Goal: Information Seeking & Learning: Learn about a topic

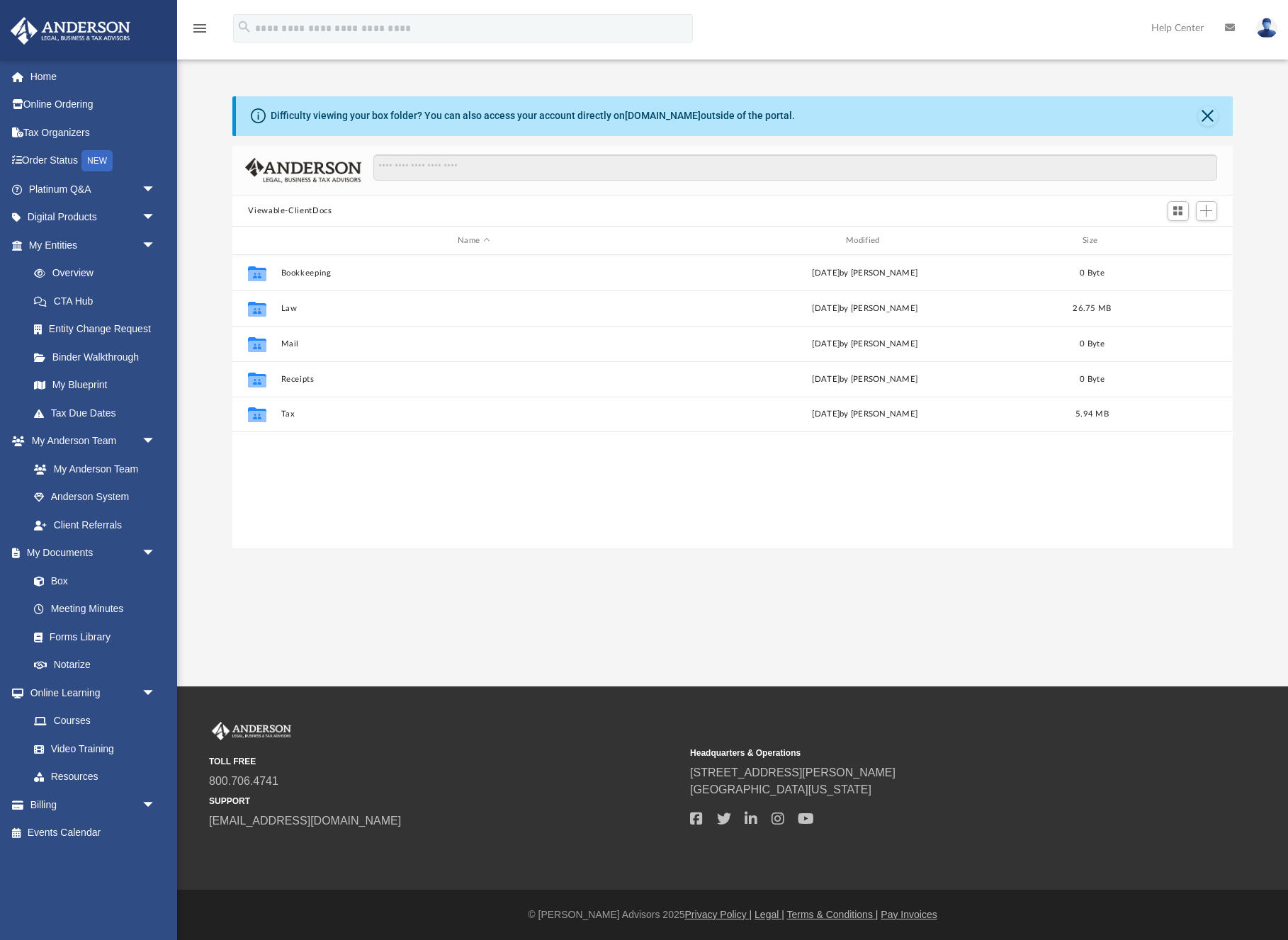
scroll to position [322, 1000]
click at [148, 181] on span "arrow_drop_down" at bounding box center [156, 189] width 29 height 29
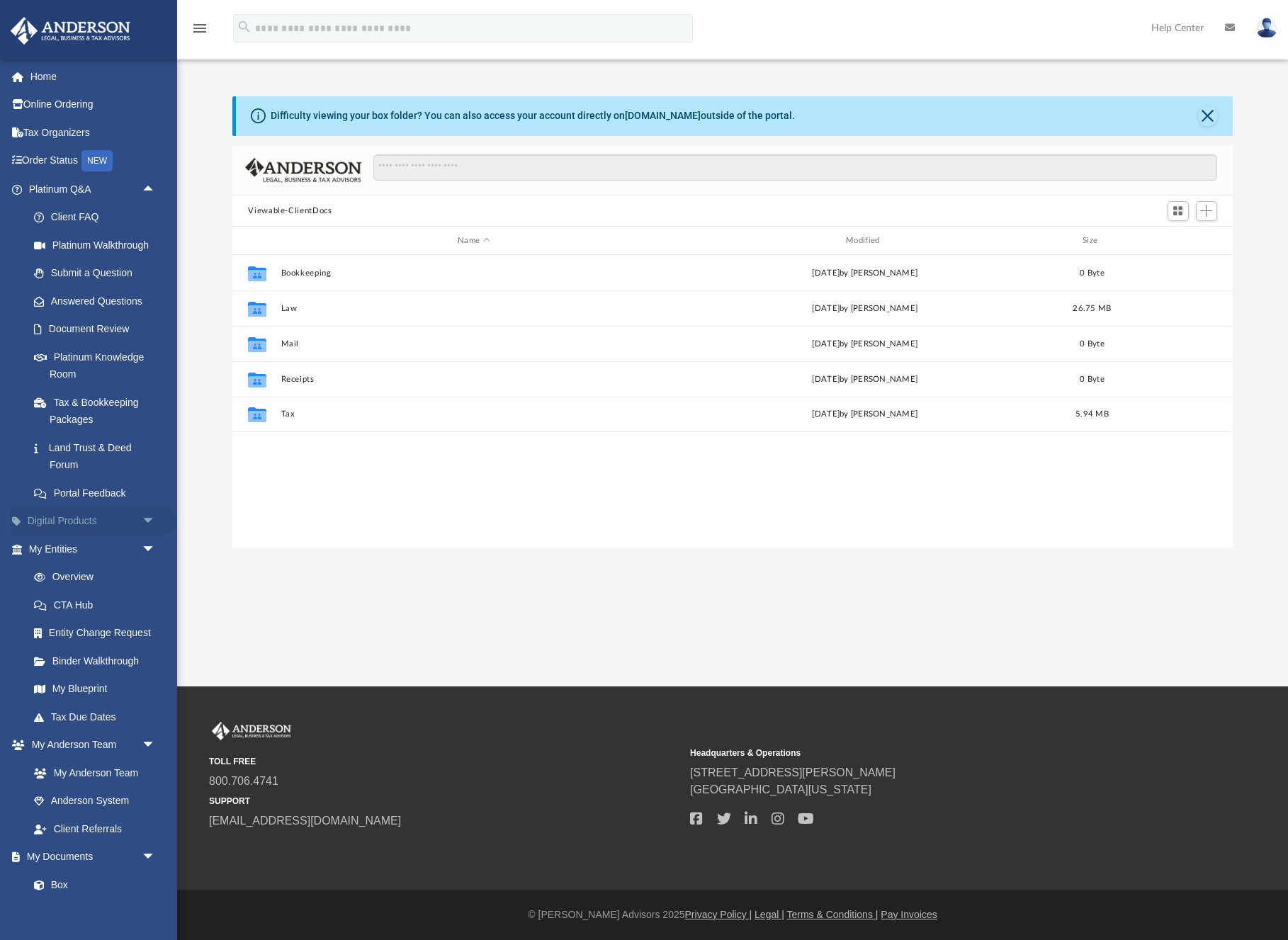
click at [146, 511] on span "arrow_drop_down" at bounding box center [156, 521] width 29 height 29
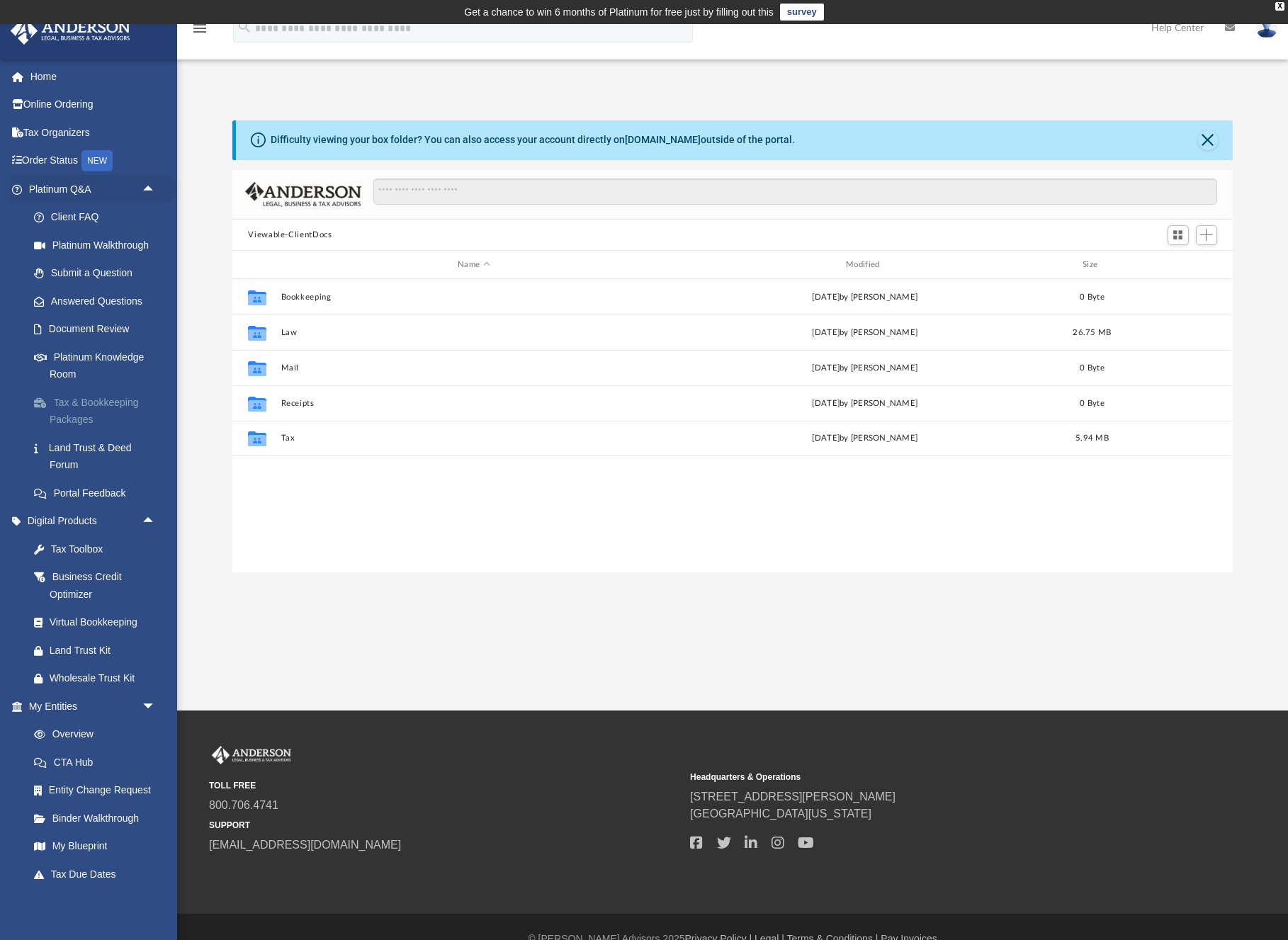
scroll to position [0, 0]
click at [89, 357] on link "Platinum Knowledge Room" at bounding box center [98, 365] width 157 height 45
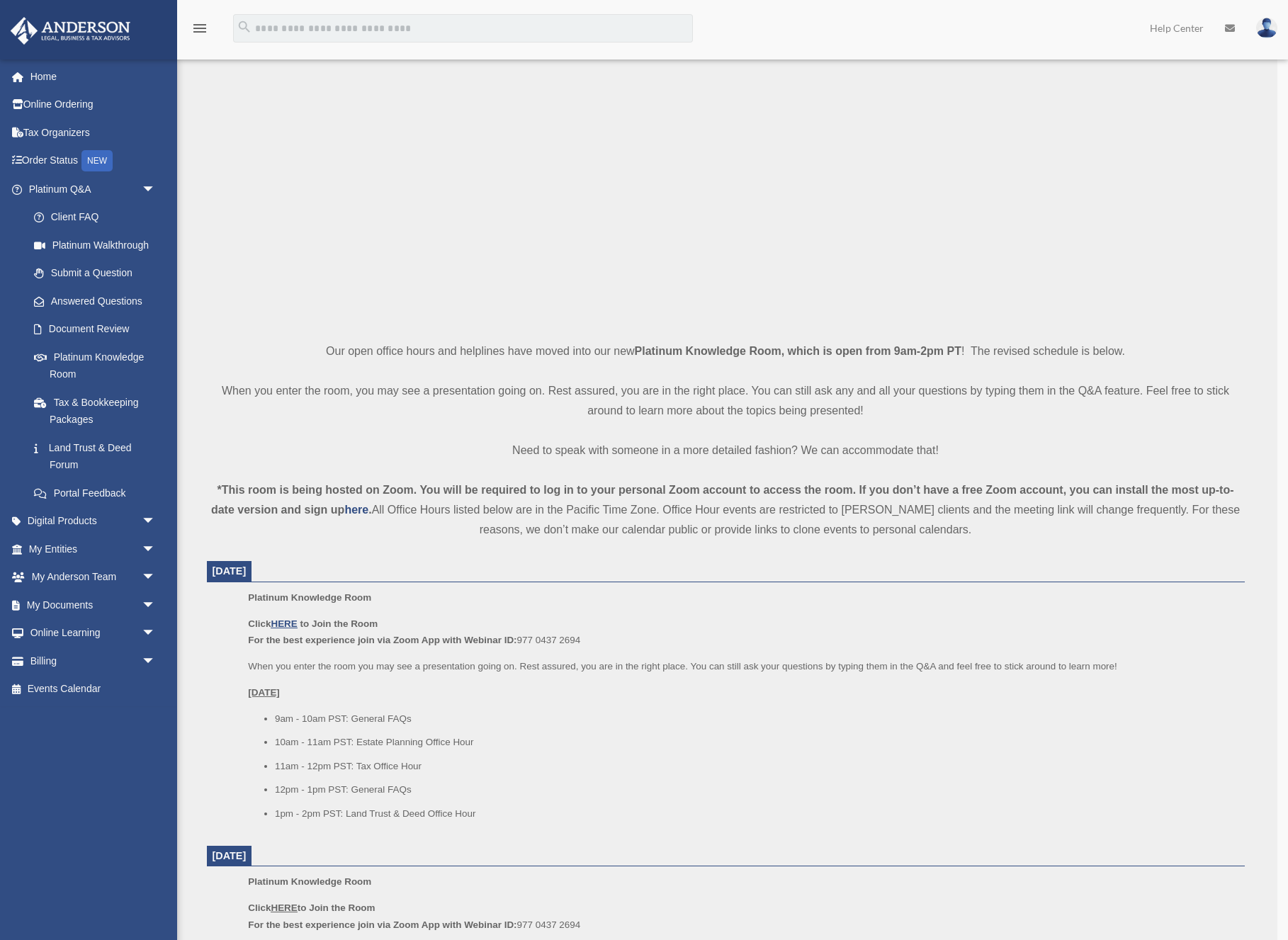
scroll to position [89, 0]
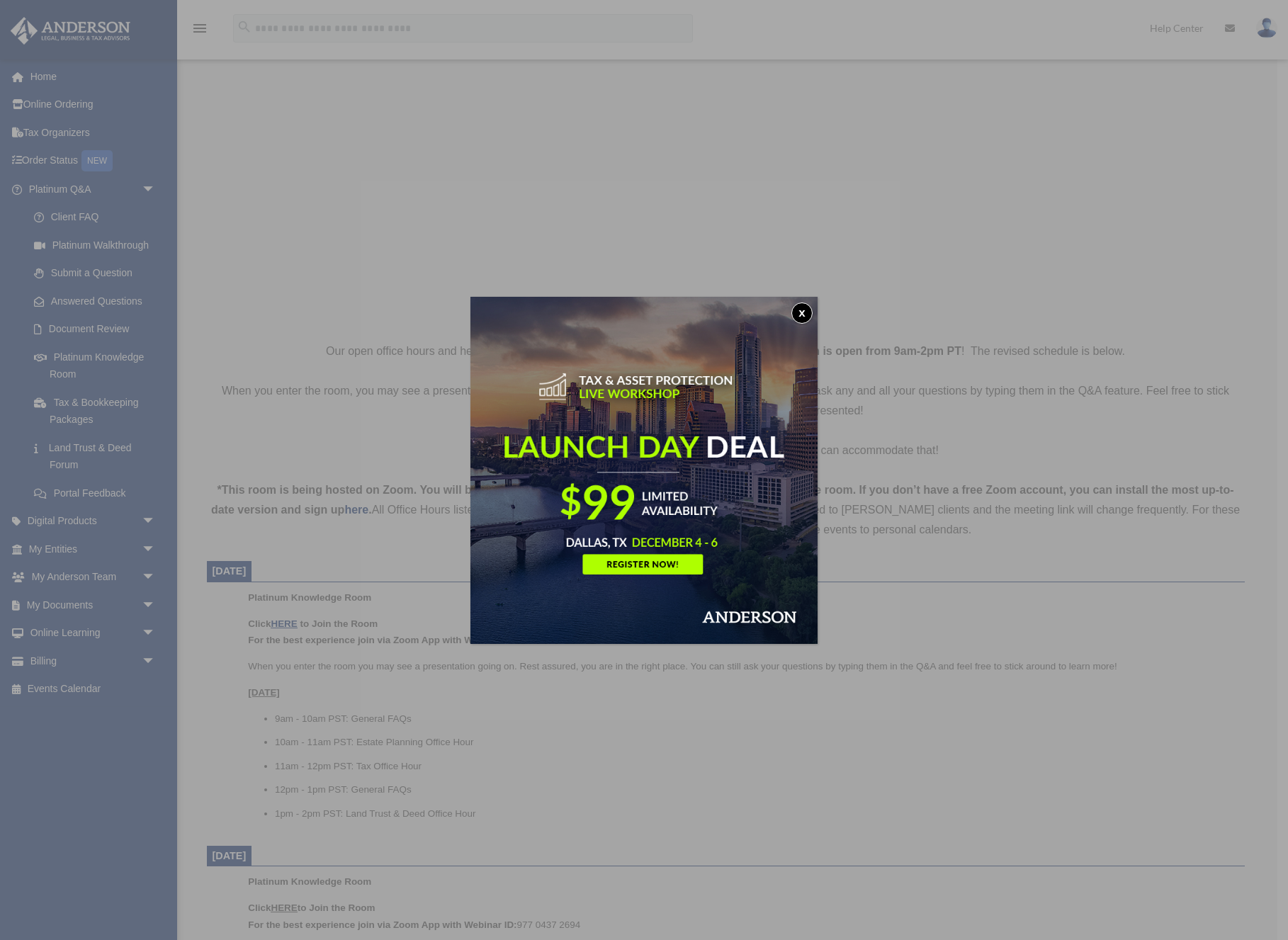
click at [798, 313] on button "x" at bounding box center [802, 313] width 22 height 22
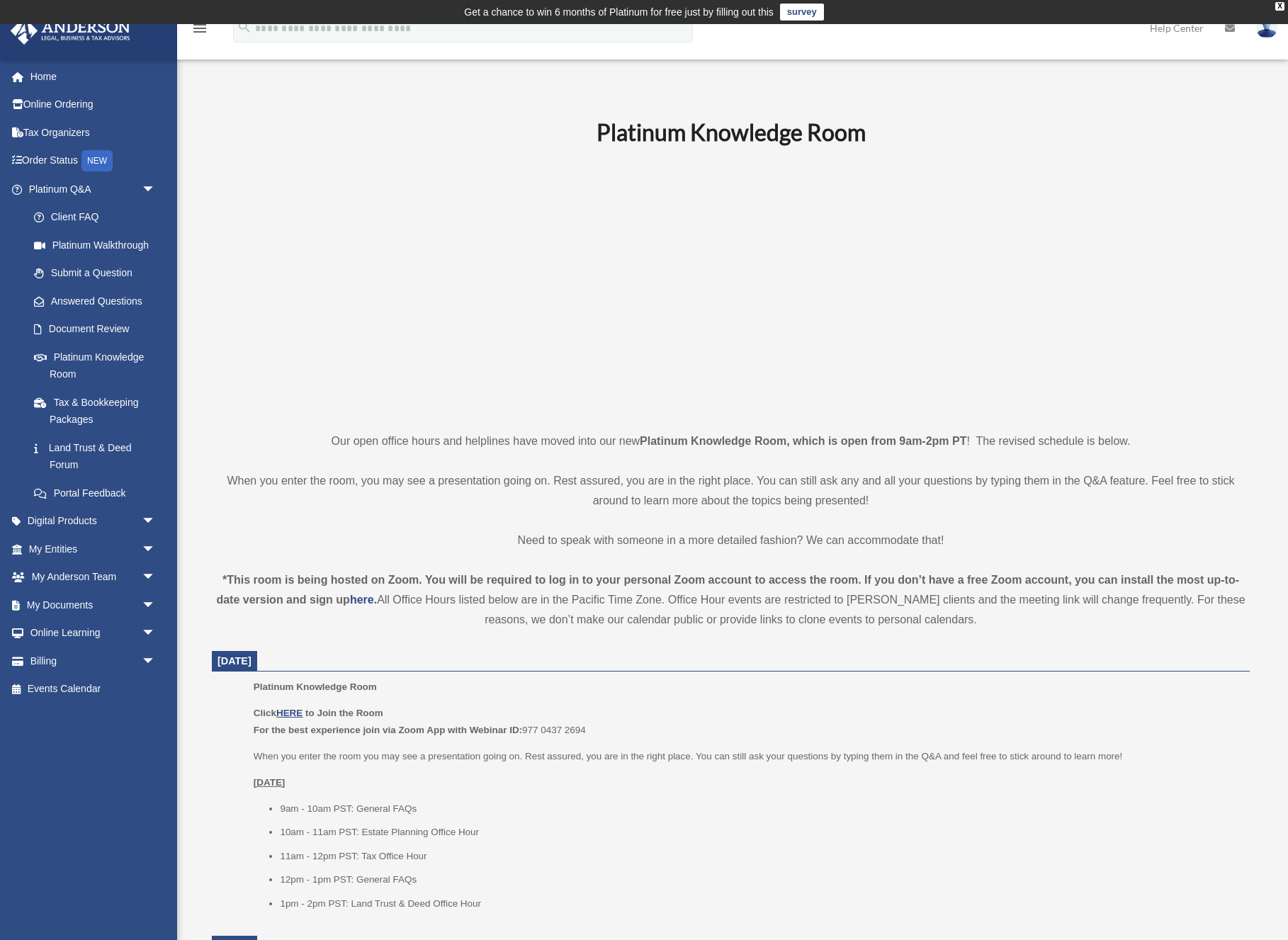
scroll to position [0, 0]
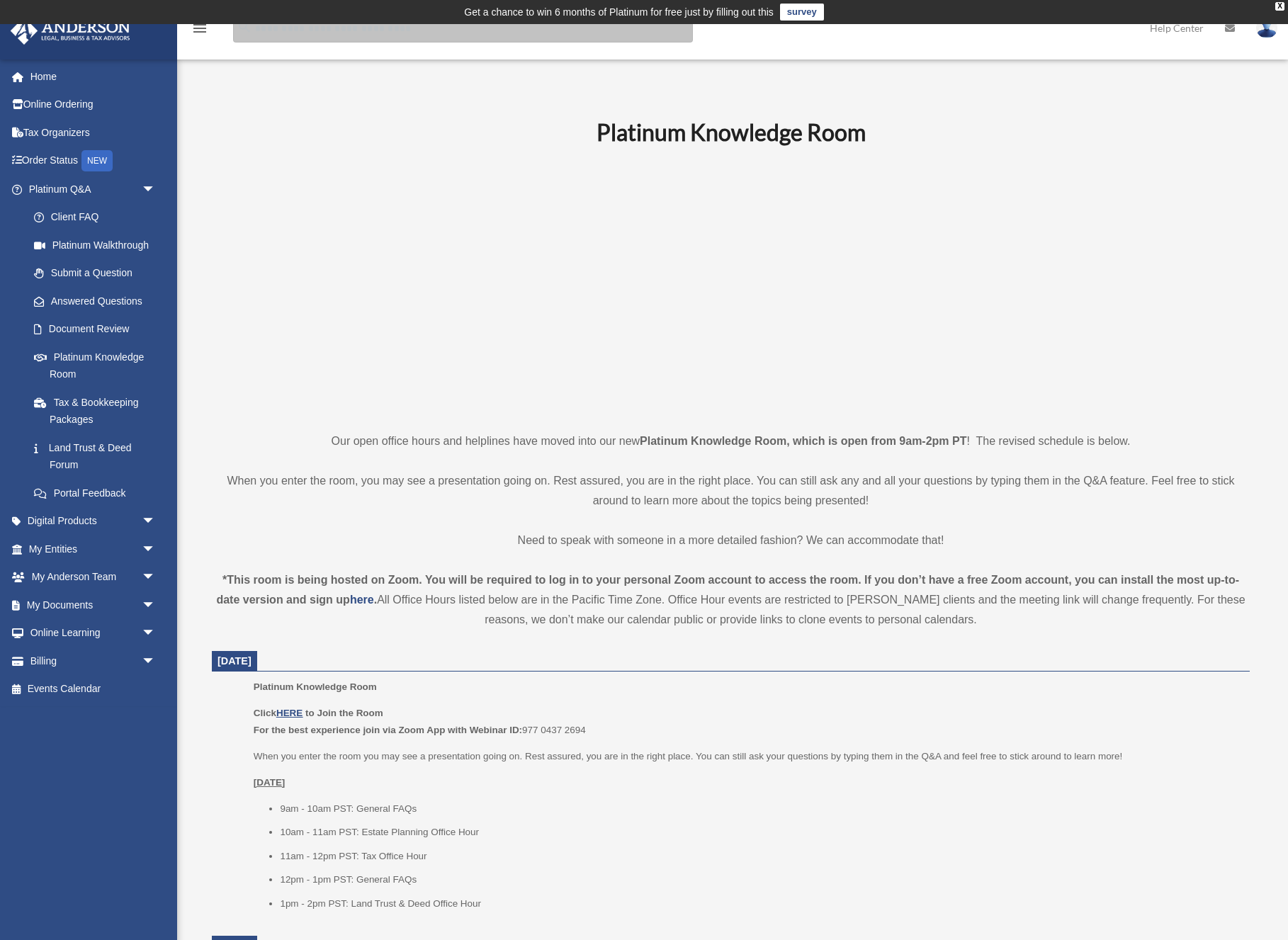
click at [359, 30] on input "search" at bounding box center [463, 29] width 460 height 29
type input "*"
type input "**********"
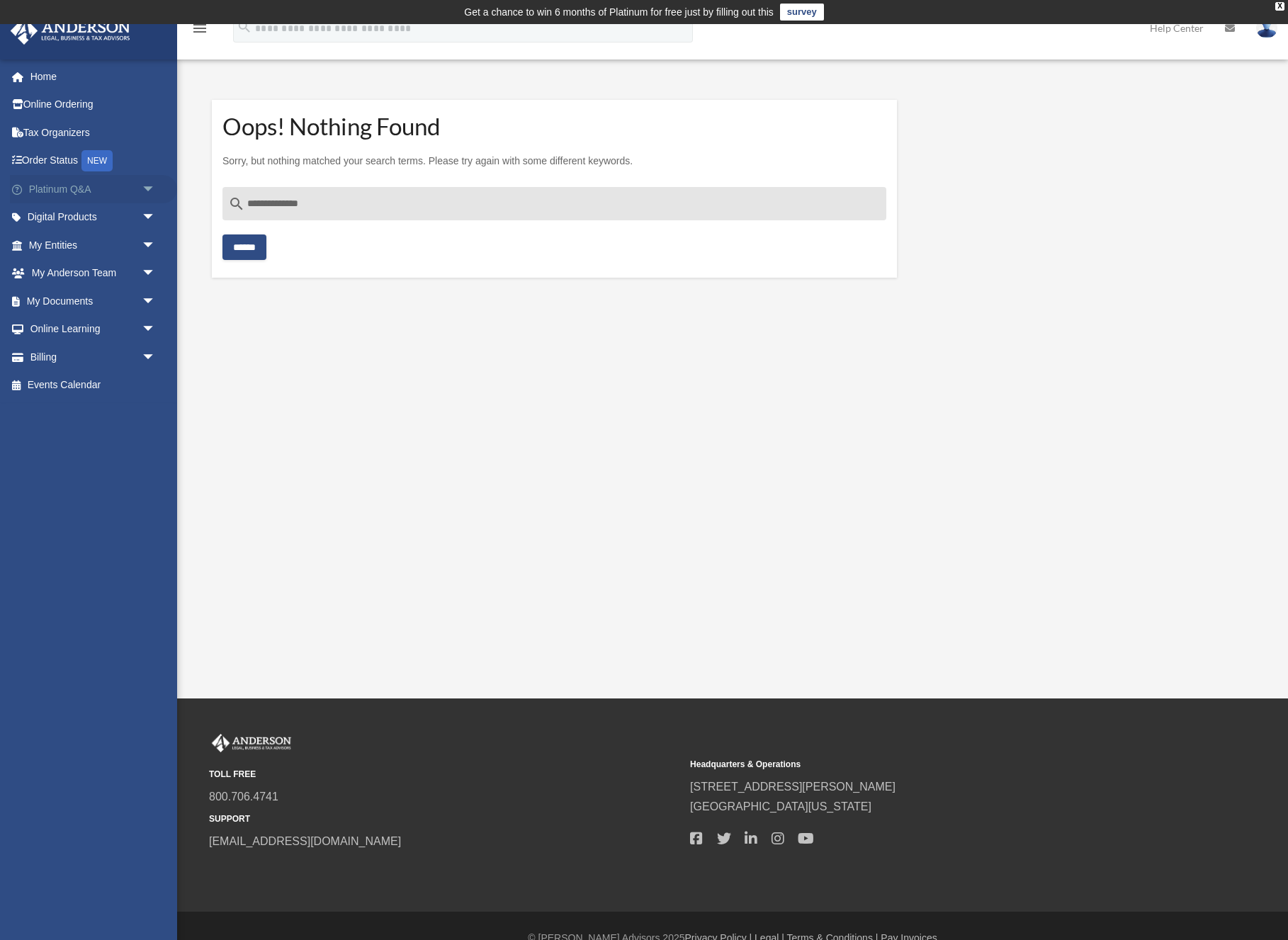
drag, startPoint x: 329, startPoint y: 200, endPoint x: 164, endPoint y: 200, distance: 165.0
click at [164, 200] on div "scottgreve@gmail.com Sign Out scottgreve@gmail.com Home Online Ordering Tax Org…" at bounding box center [644, 185] width 1288 height 219
type input "**********"
click at [250, 246] on input "******" at bounding box center [244, 247] width 44 height 26
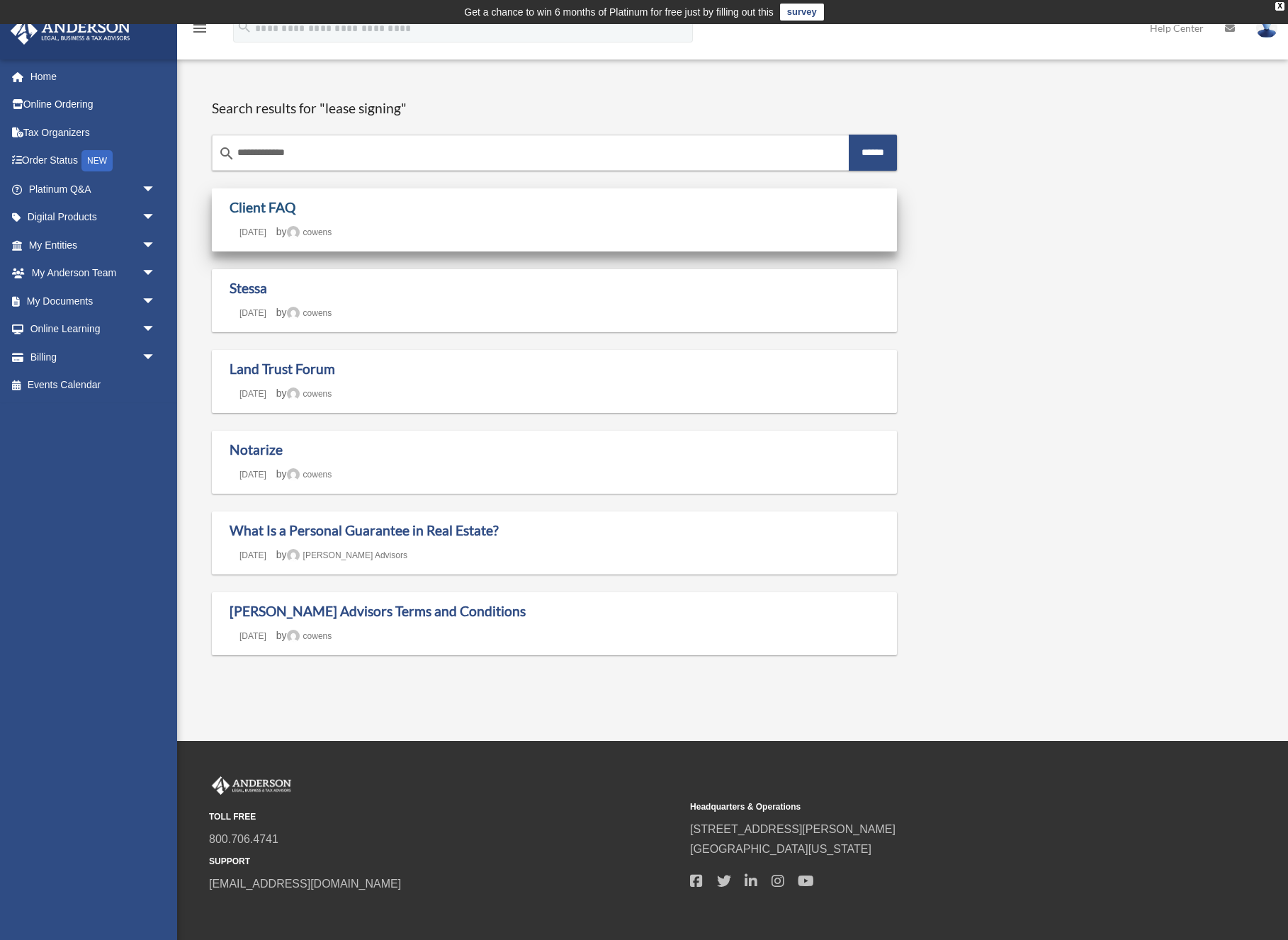
click at [280, 202] on link "Client FAQ" at bounding box center [262, 207] width 66 height 16
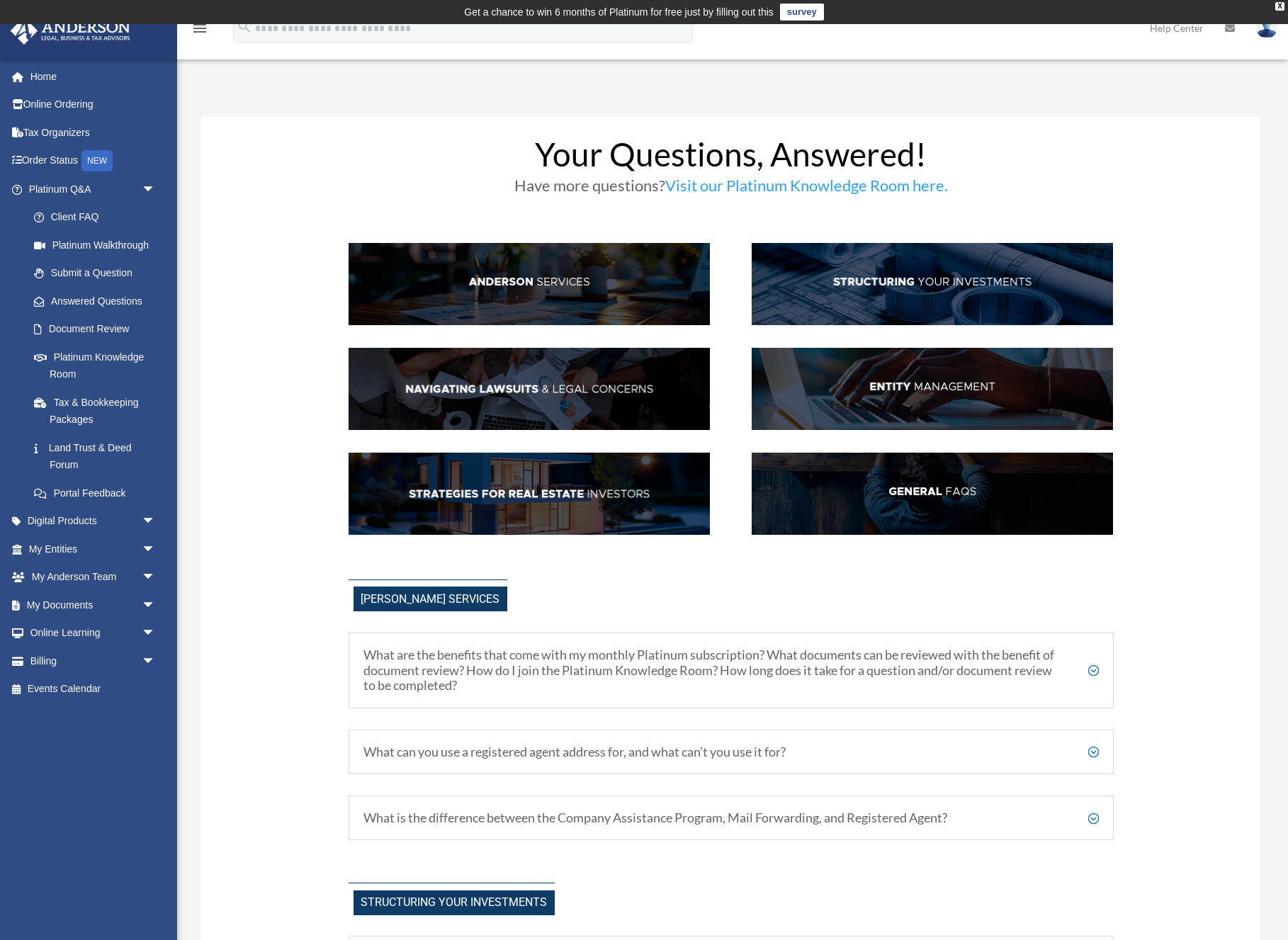
click at [899, 387] on img at bounding box center [932, 388] width 361 height 82
click at [910, 490] on img at bounding box center [932, 494] width 361 height 82
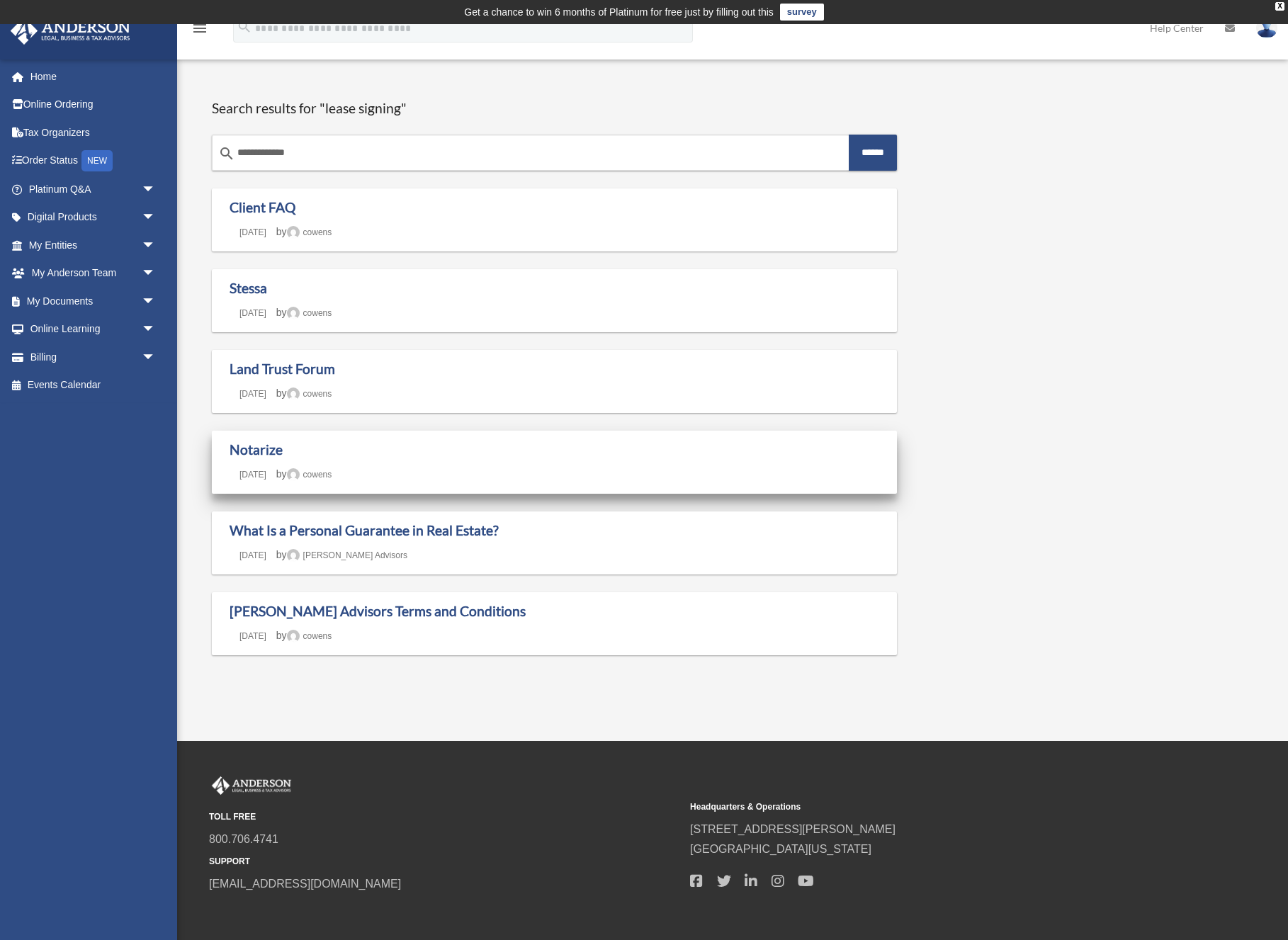
click at [288, 455] on h1 "Notarize" at bounding box center [554, 450] width 650 height 18
click at [266, 448] on link "Notarize" at bounding box center [256, 449] width 53 height 16
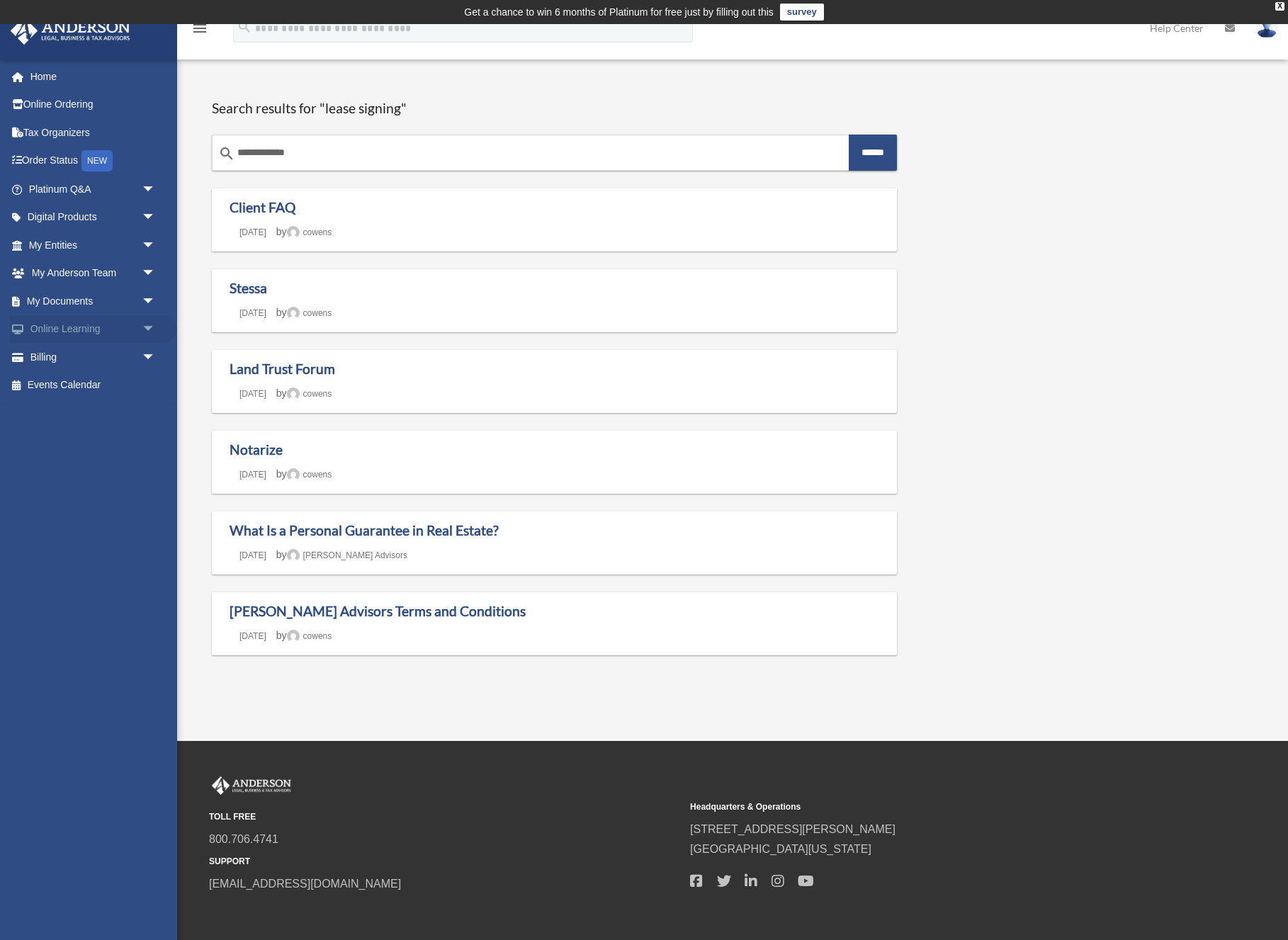
click at [149, 323] on span "arrow_drop_down" at bounding box center [156, 329] width 29 height 29
click at [63, 408] on link "Resources" at bounding box center [98, 413] width 157 height 29
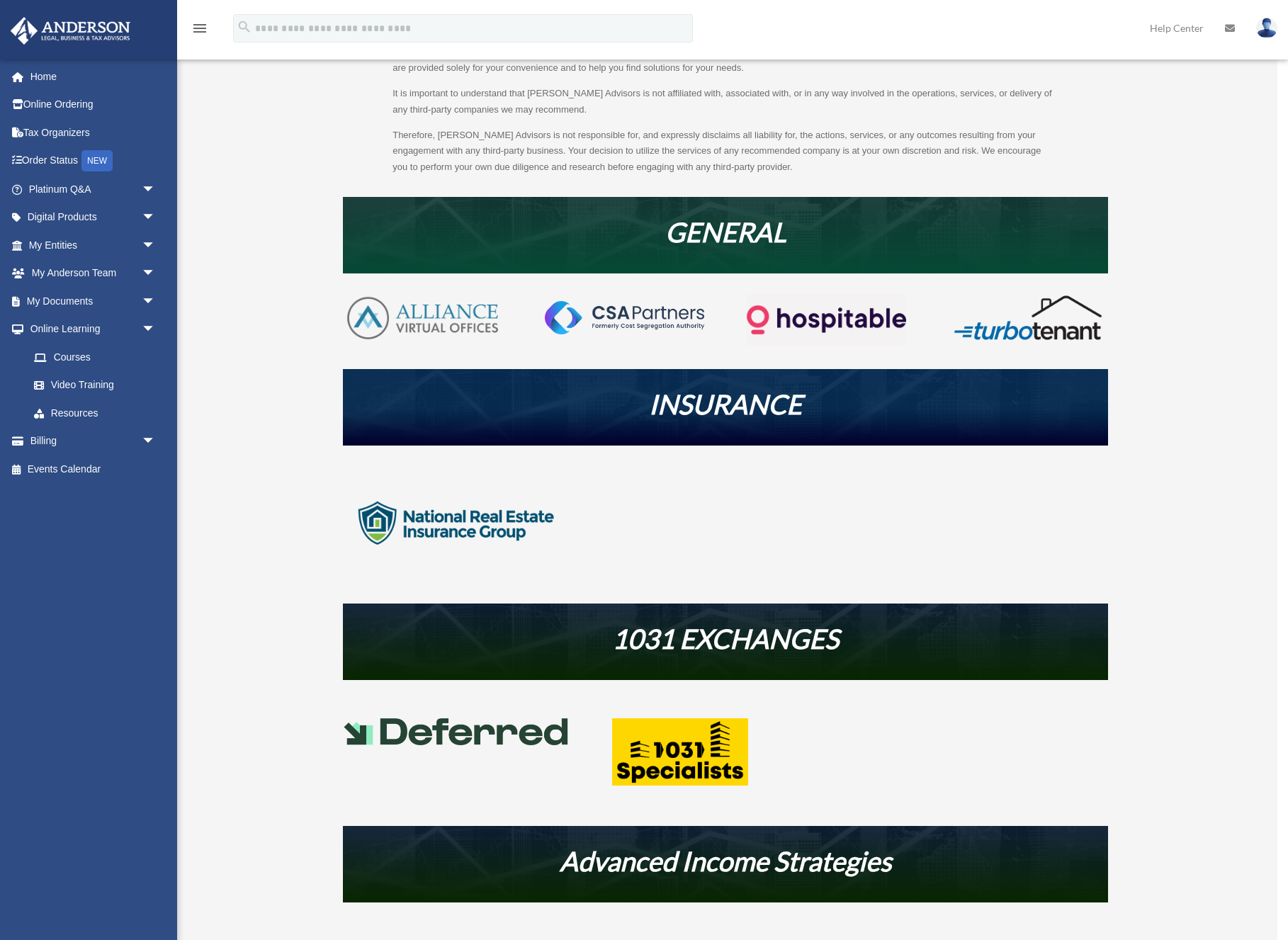
scroll to position [173, 0]
click at [77, 353] on link "Courses" at bounding box center [98, 357] width 157 height 29
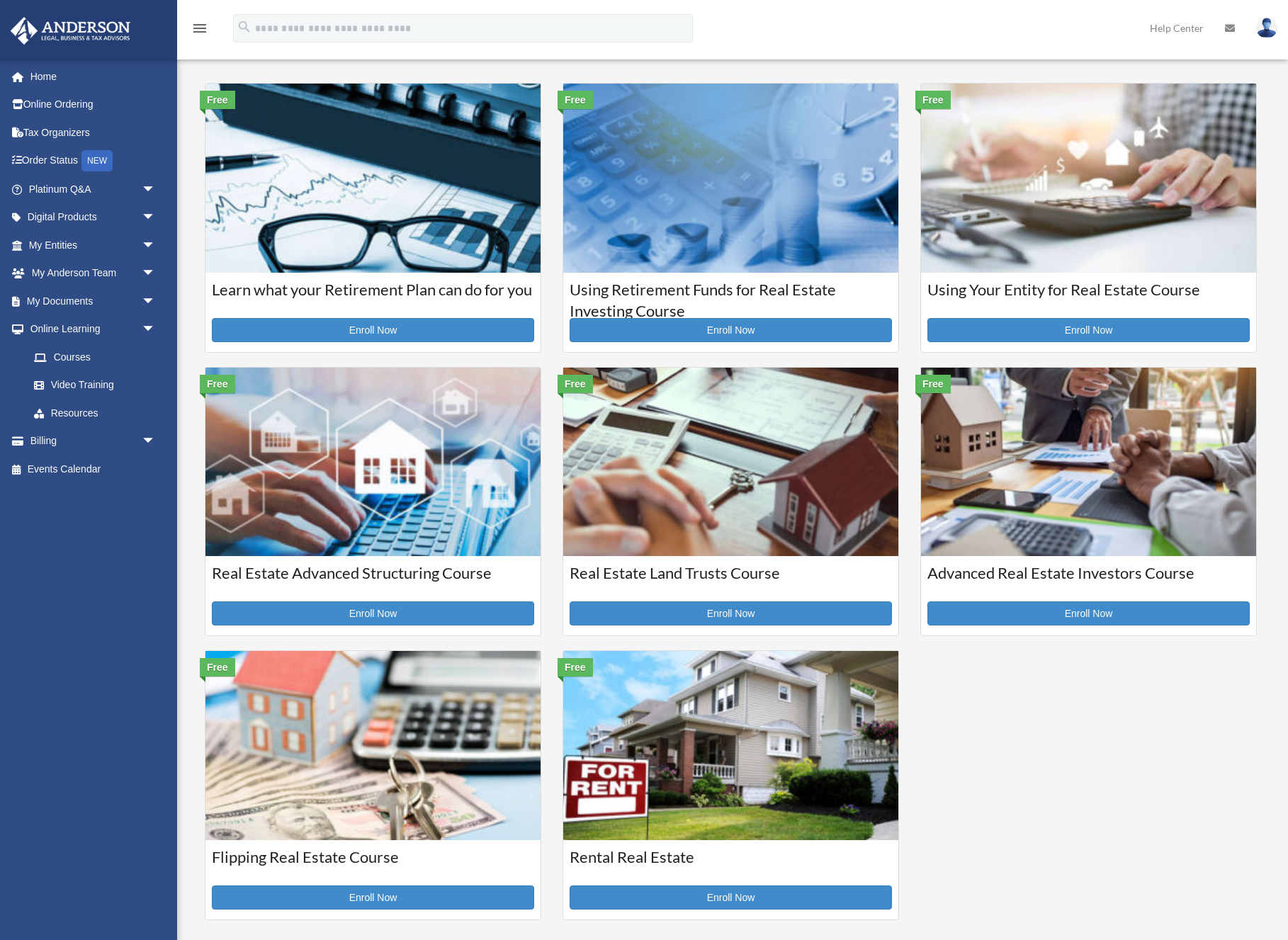
scroll to position [34, 0]
click at [67, 384] on link "Video Training" at bounding box center [98, 386] width 157 height 29
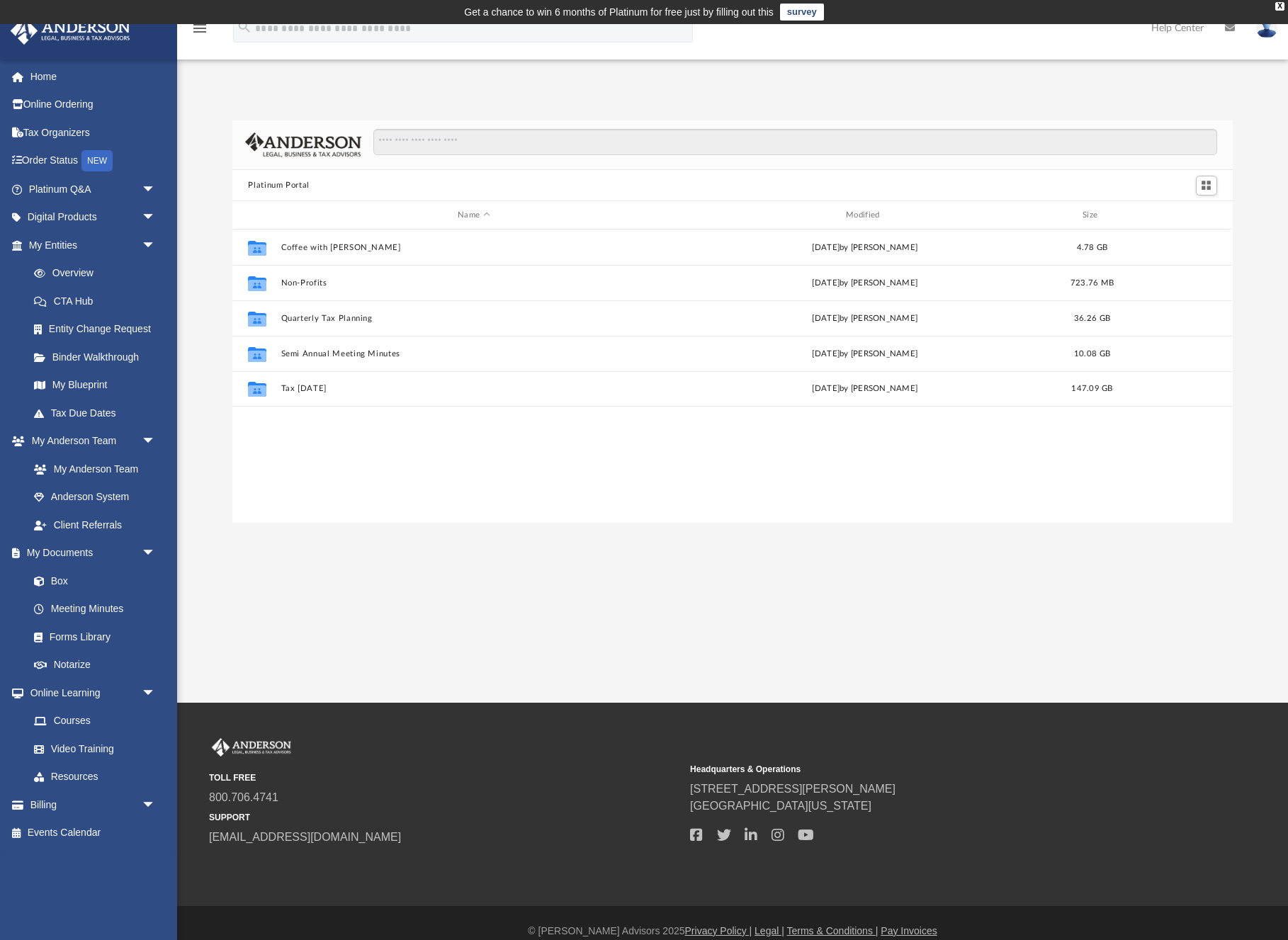
scroll to position [322, 1000]
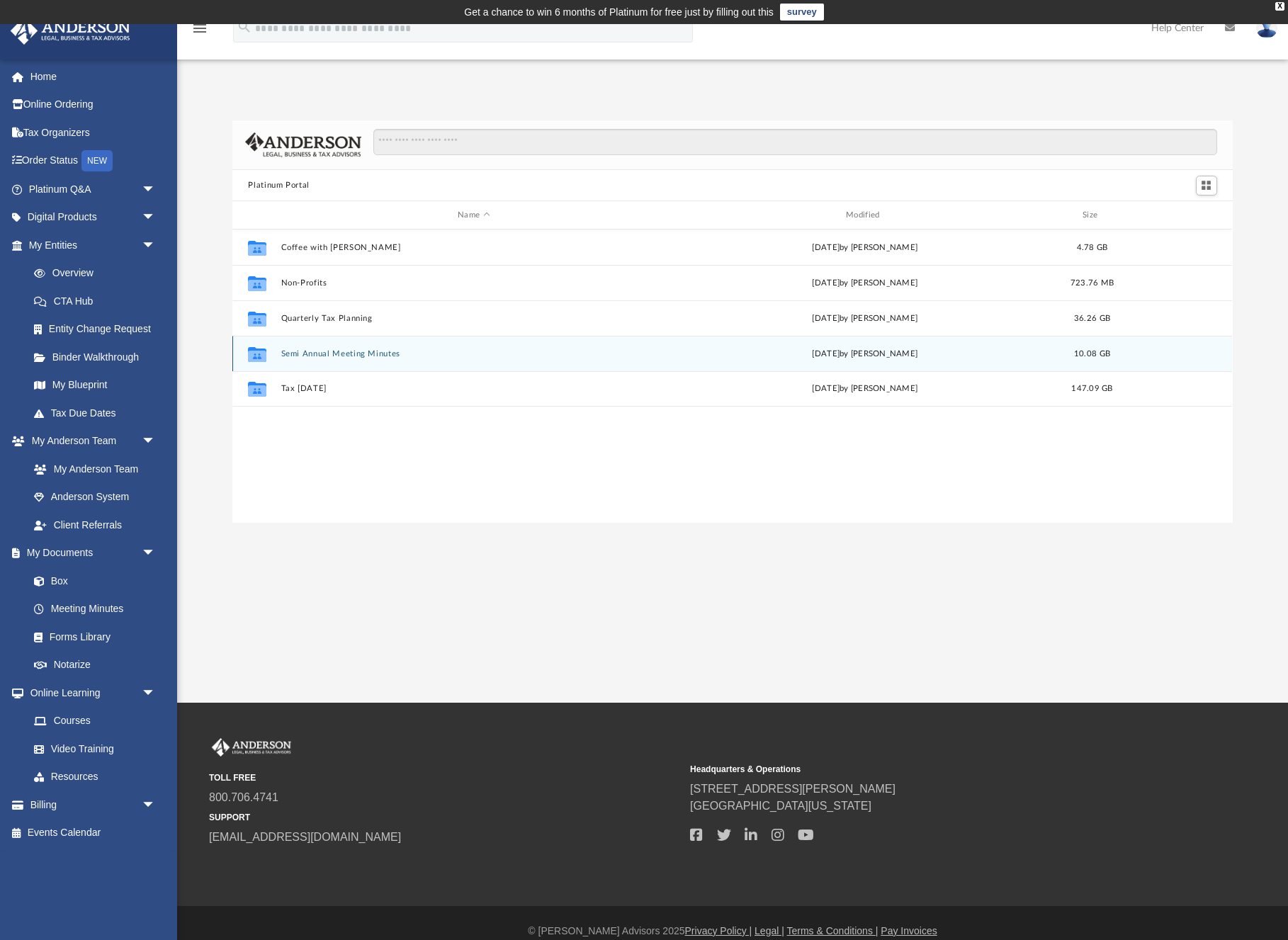
click at [334, 355] on button "Semi Annual Meeting Minutes" at bounding box center [474, 354] width 385 height 10
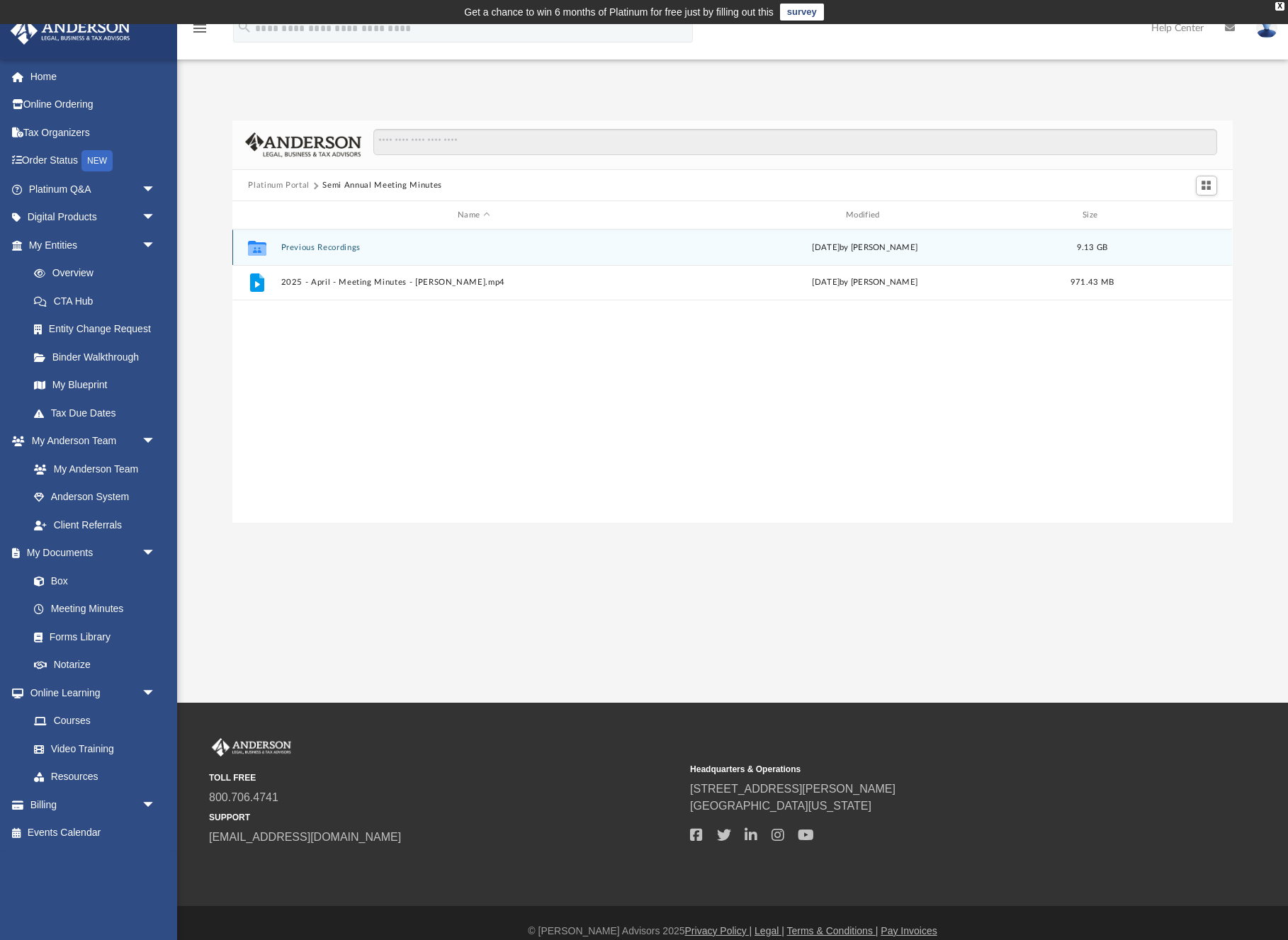
click at [315, 245] on button "Previous Recordings" at bounding box center [474, 248] width 385 height 10
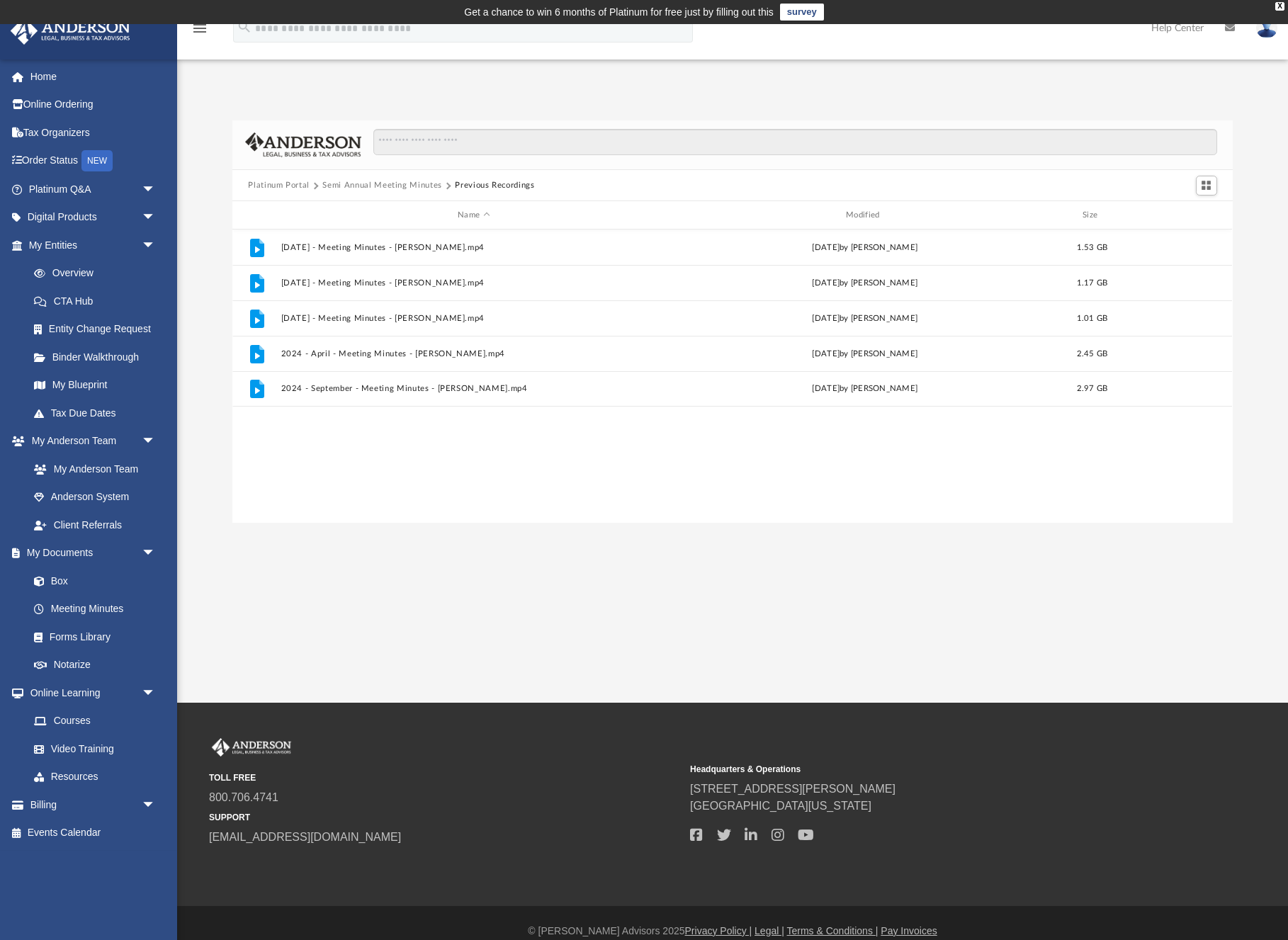
click at [384, 183] on button "Semi Annual Meeting Minutes" at bounding box center [382, 186] width 120 height 13
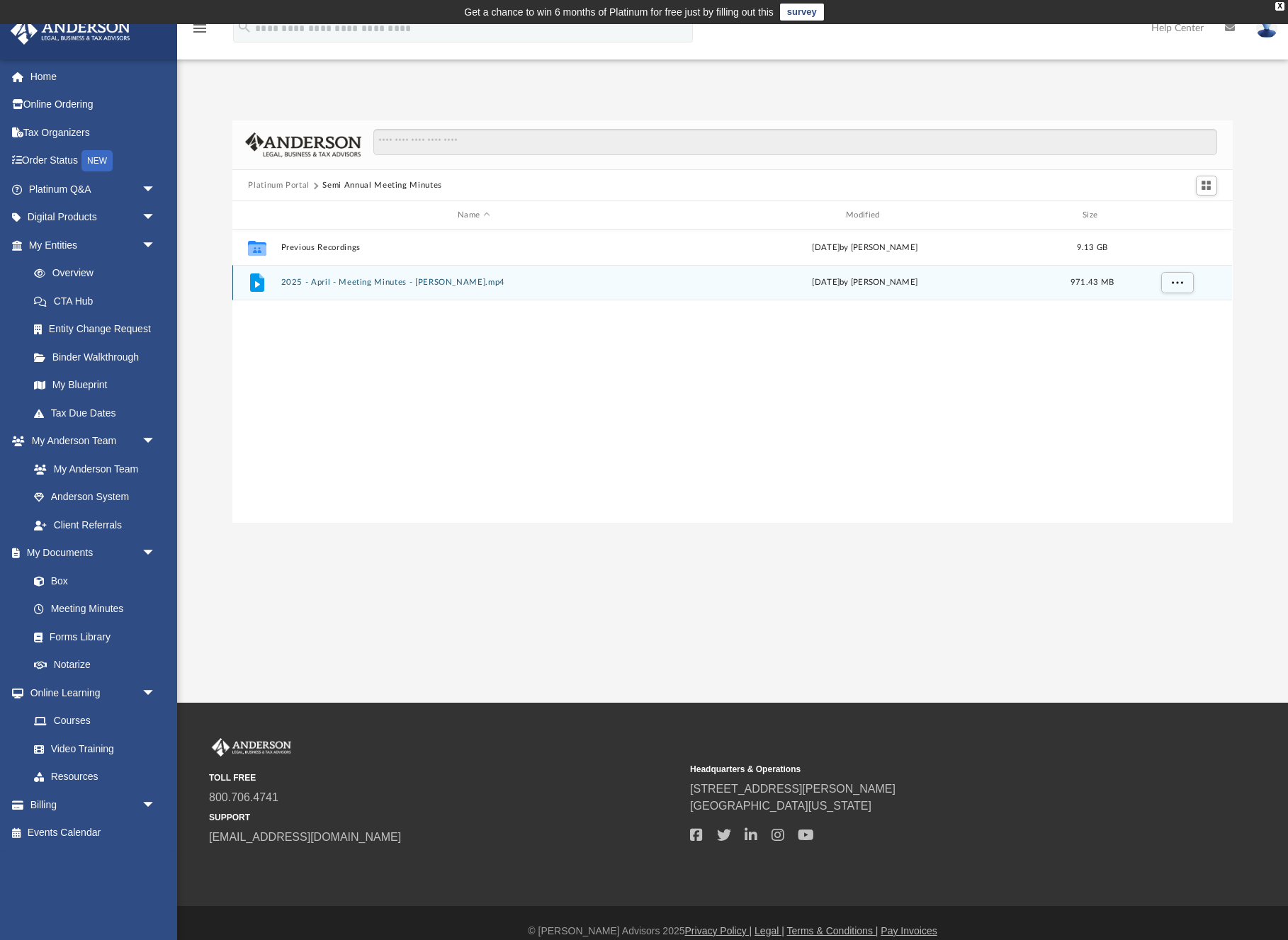
click at [337, 280] on button "2025 - April - Meeting Minutes - [PERSON_NAME].mp4" at bounding box center [474, 283] width 385 height 10
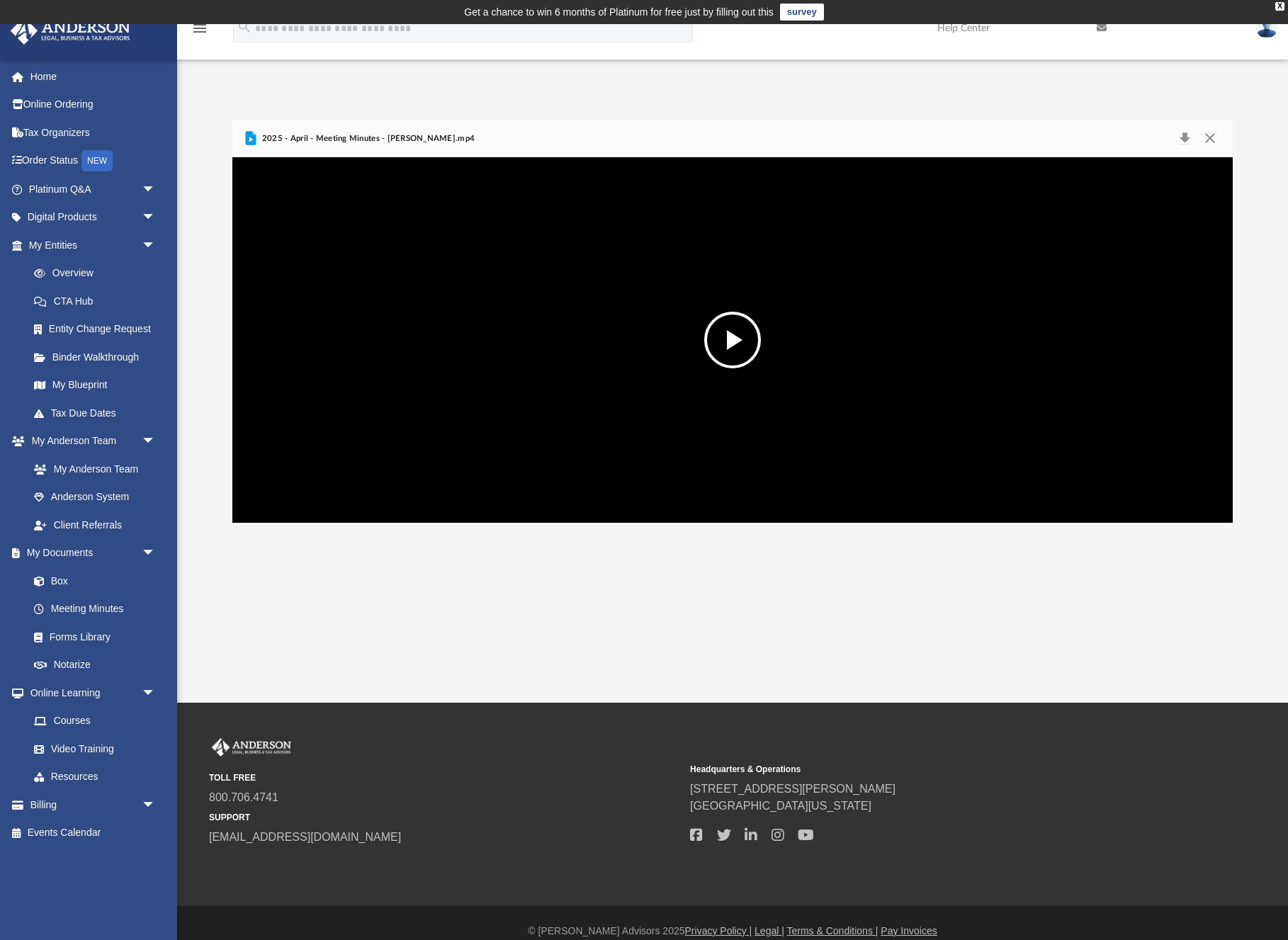
click at [731, 339] on button "File preview" at bounding box center [732, 340] width 57 height 57
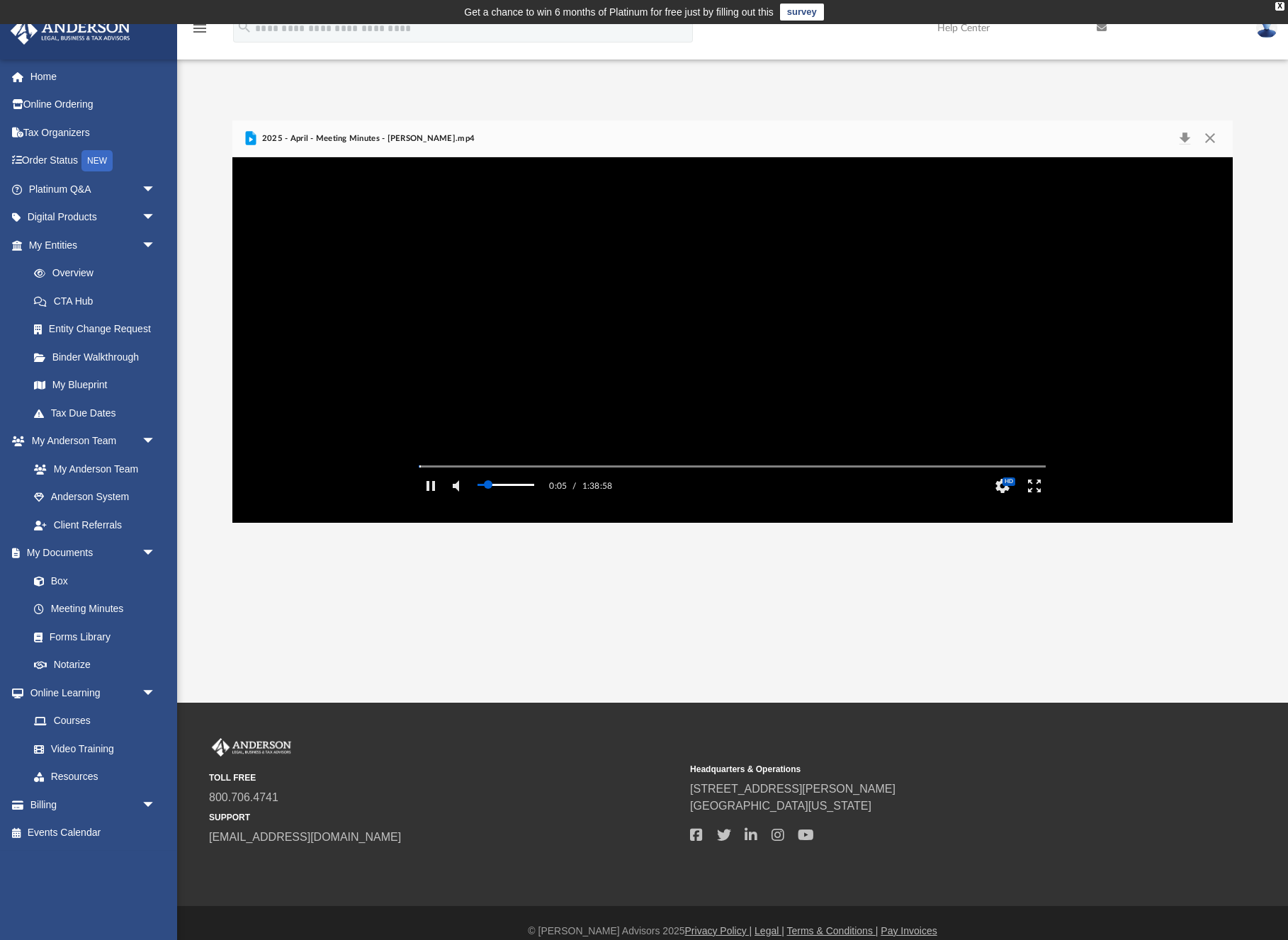
drag, startPoint x: 538, startPoint y: 503, endPoint x: 488, endPoint y: 505, distance: 50.0
click at [488, 489] on div "Volume Slider" at bounding box center [488, 484] width 9 height 9
click at [541, 486] on div "Autoplay Disabled Speed Normal Quality Auto Subtitles/CC Off Audio Autoplay Dis…" at bounding box center [732, 340] width 1000 height 365
click at [432, 500] on button "Pause" at bounding box center [431, 486] width 32 height 29
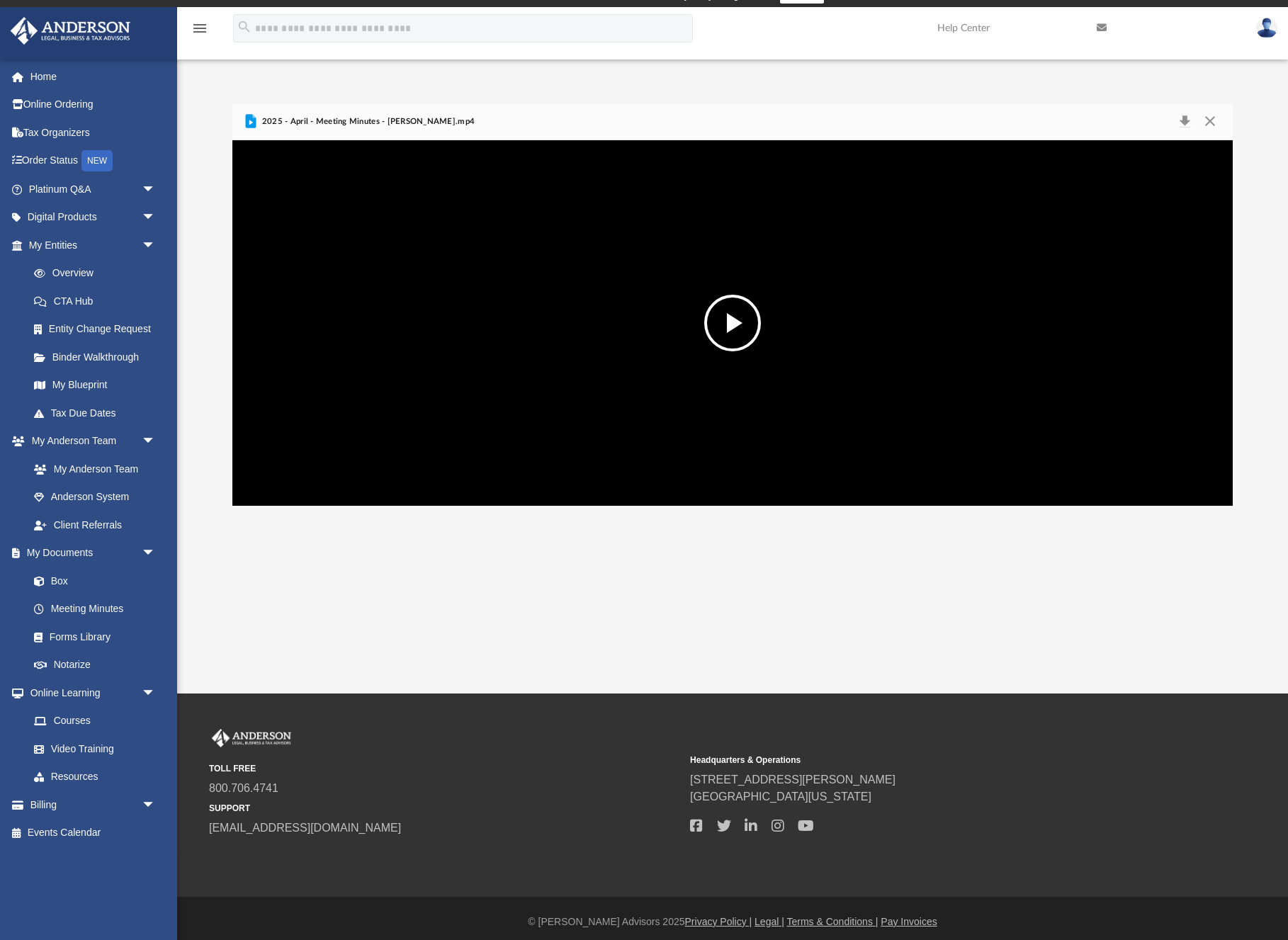
scroll to position [16, 0]
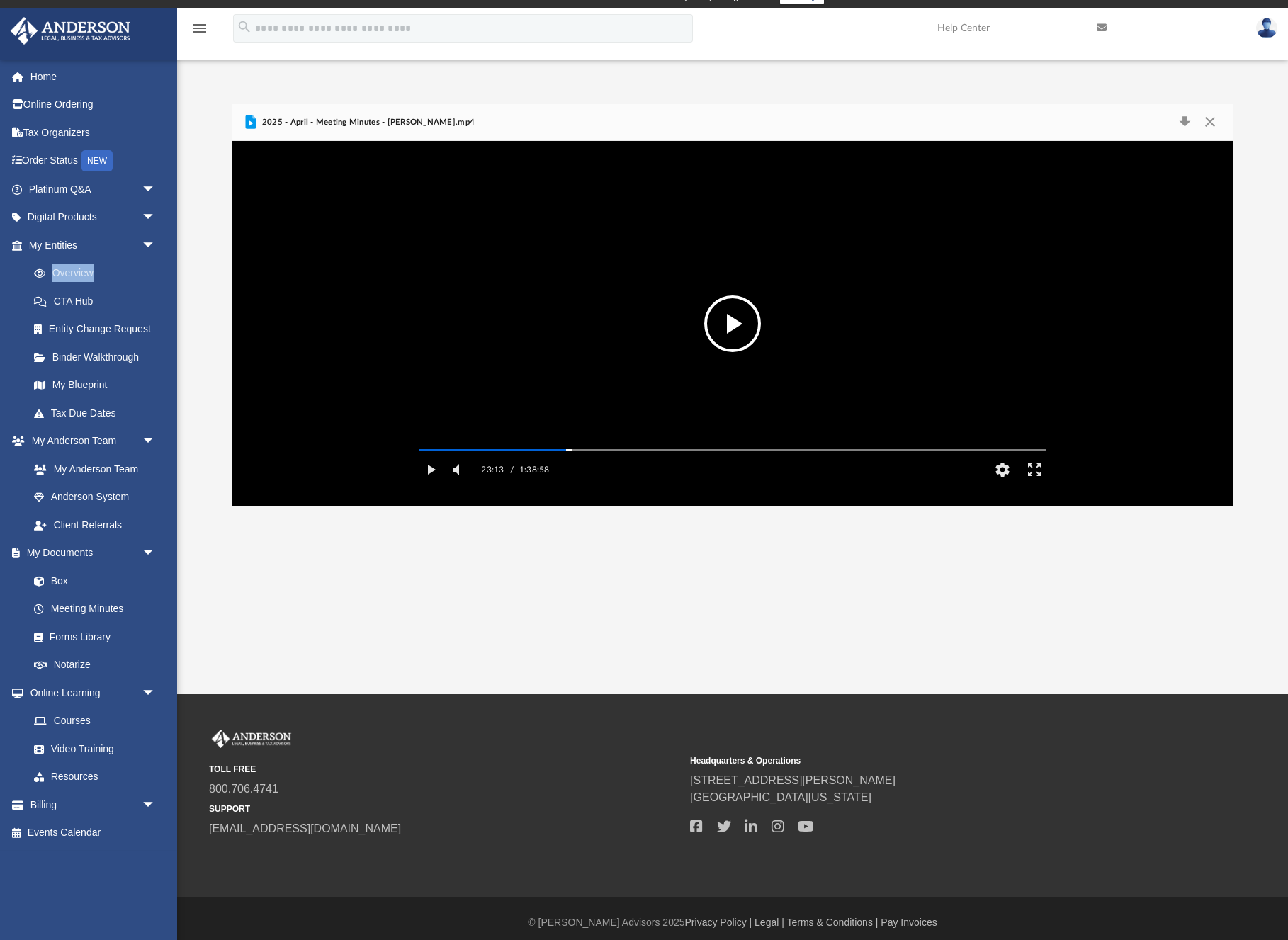
click at [737, 321] on button "File preview" at bounding box center [732, 323] width 57 height 57
click at [557, 472] on div "Autoplay Disabled Speed Normal Quality Auto Subtitles/CC Off Audio Autoplay Dis…" at bounding box center [732, 324] width 1000 height 365
click at [459, 484] on button "Unmute" at bounding box center [459, 470] width 26 height 29
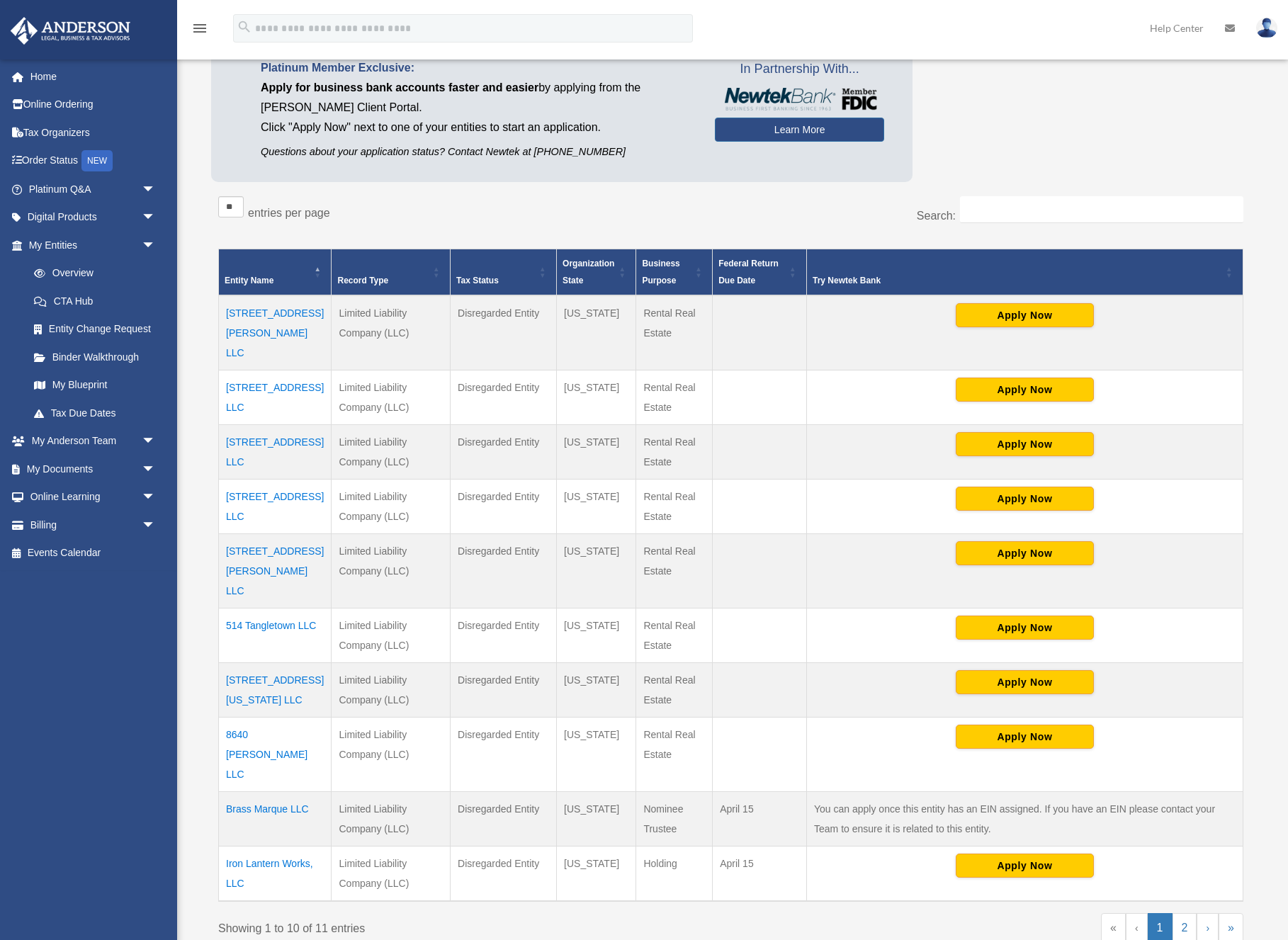
scroll to position [140, 0]
click at [251, 845] on td "Iron Lantern Works, LLC" at bounding box center [275, 872] width 112 height 55
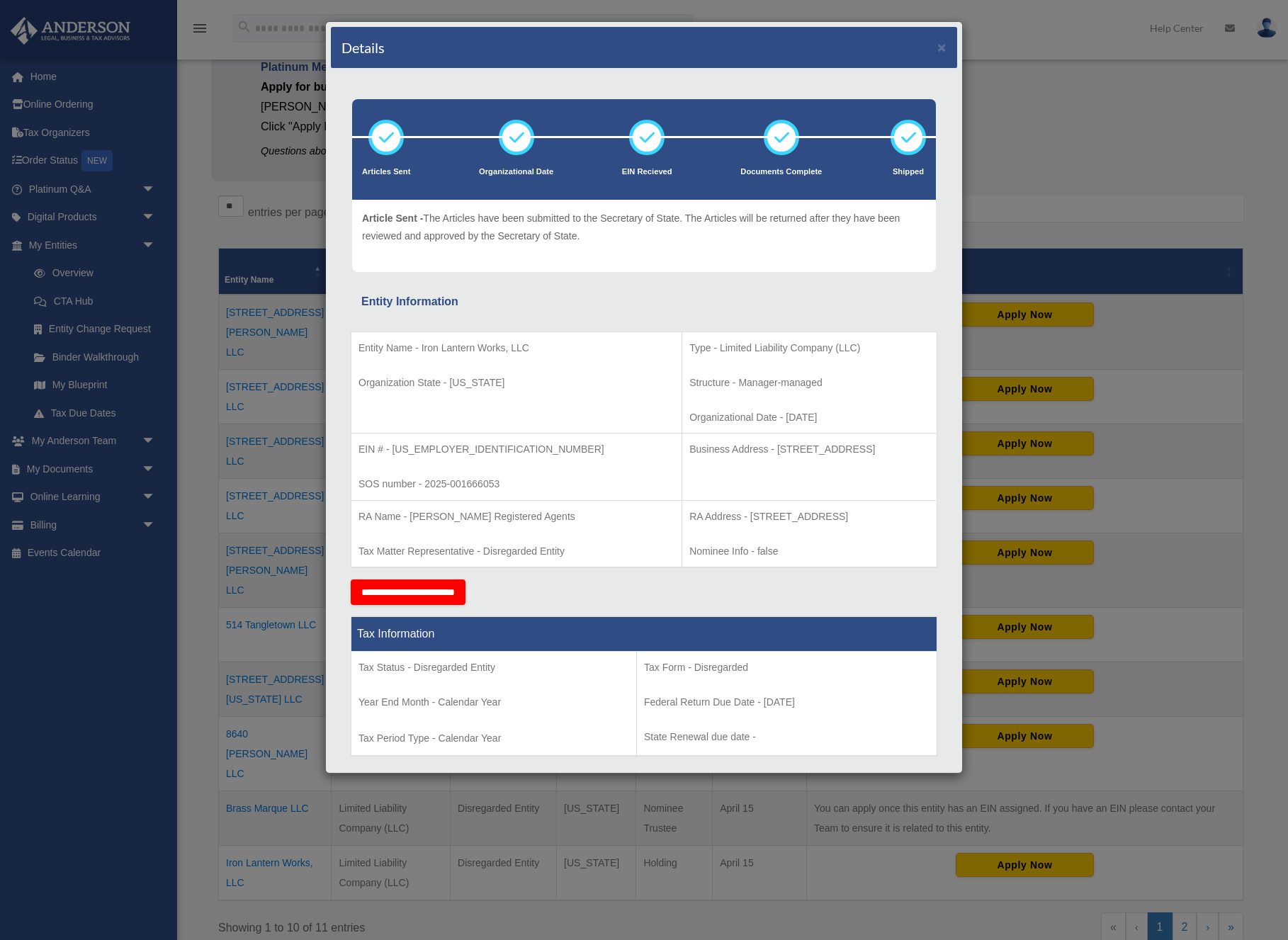
scroll to position [0, 0]
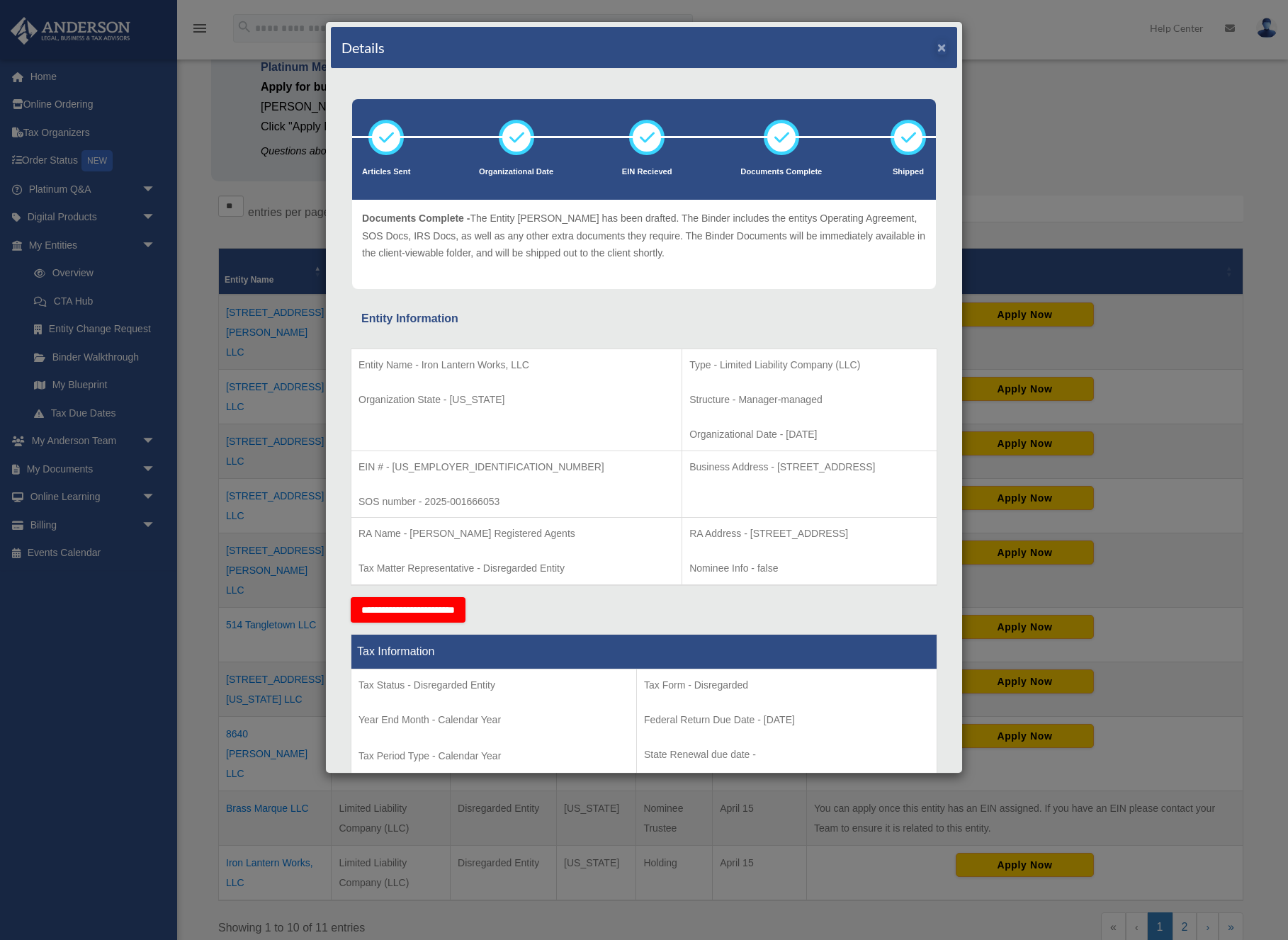
click at [937, 48] on button "×" at bounding box center [942, 47] width 10 height 15
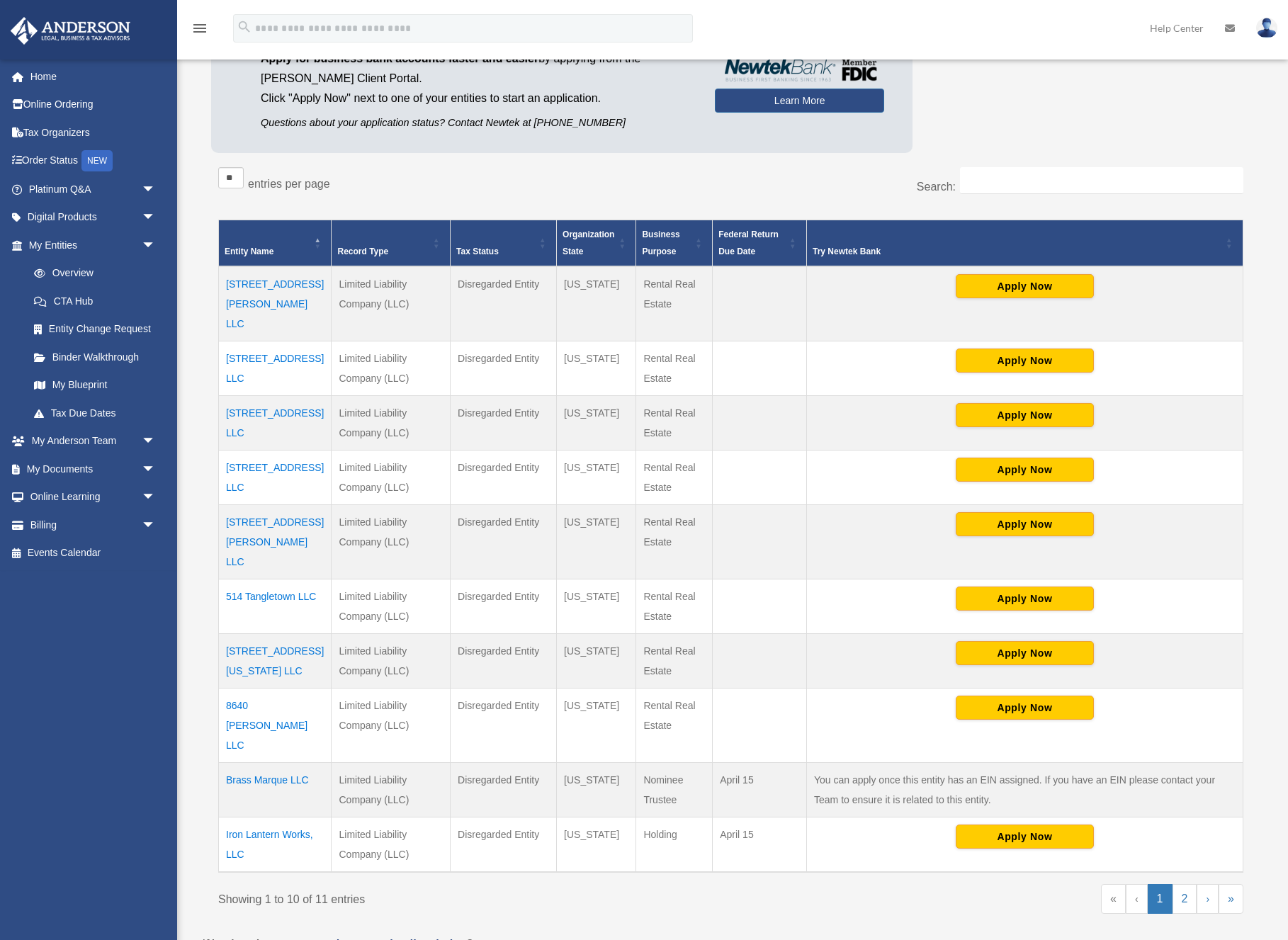
scroll to position [163, 0]
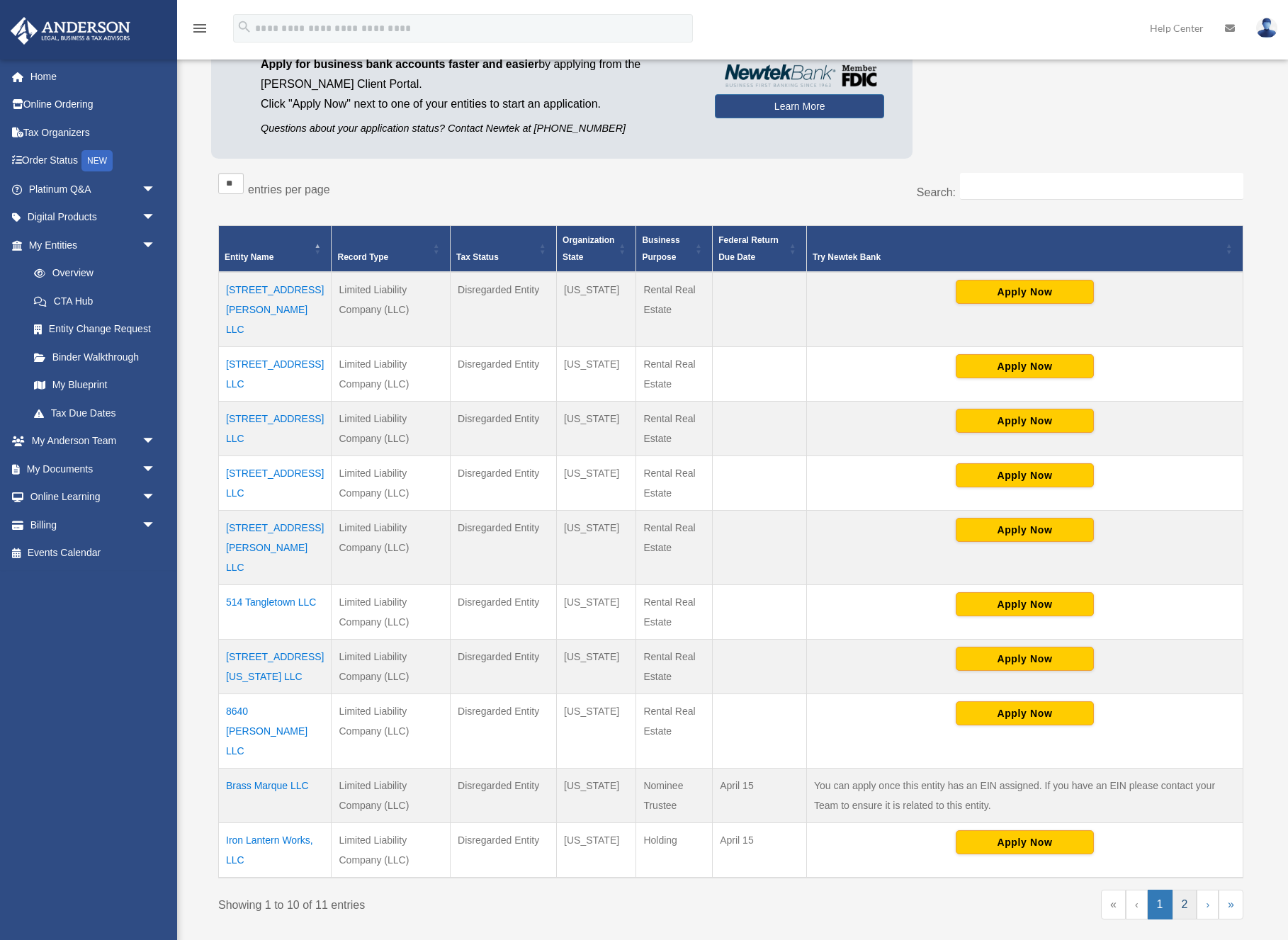
click at [1183, 890] on link "2" at bounding box center [1184, 904] width 25 height 29
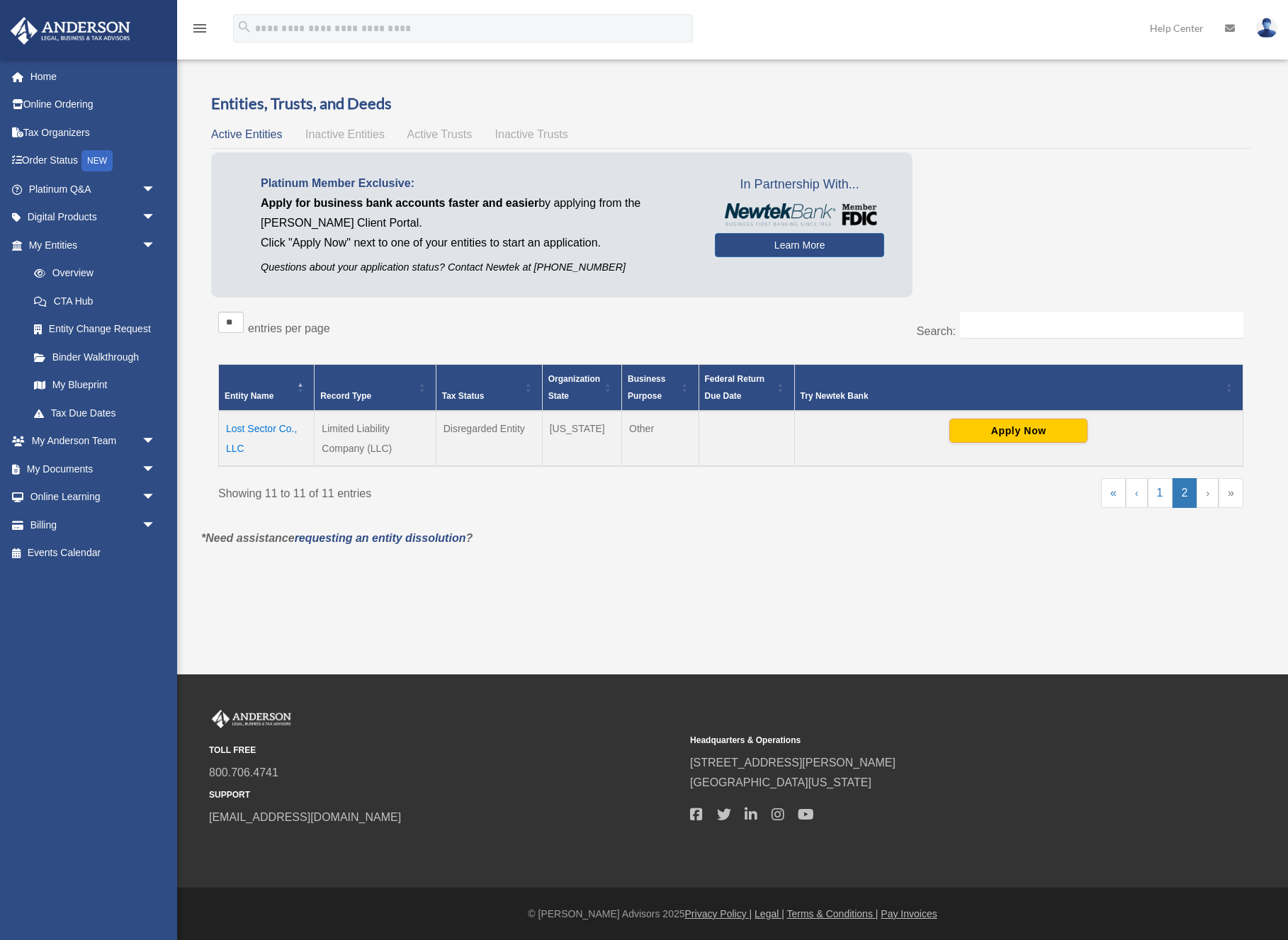
scroll to position [24, 0]
click at [1159, 494] on link "1" at bounding box center [1160, 493] width 25 height 29
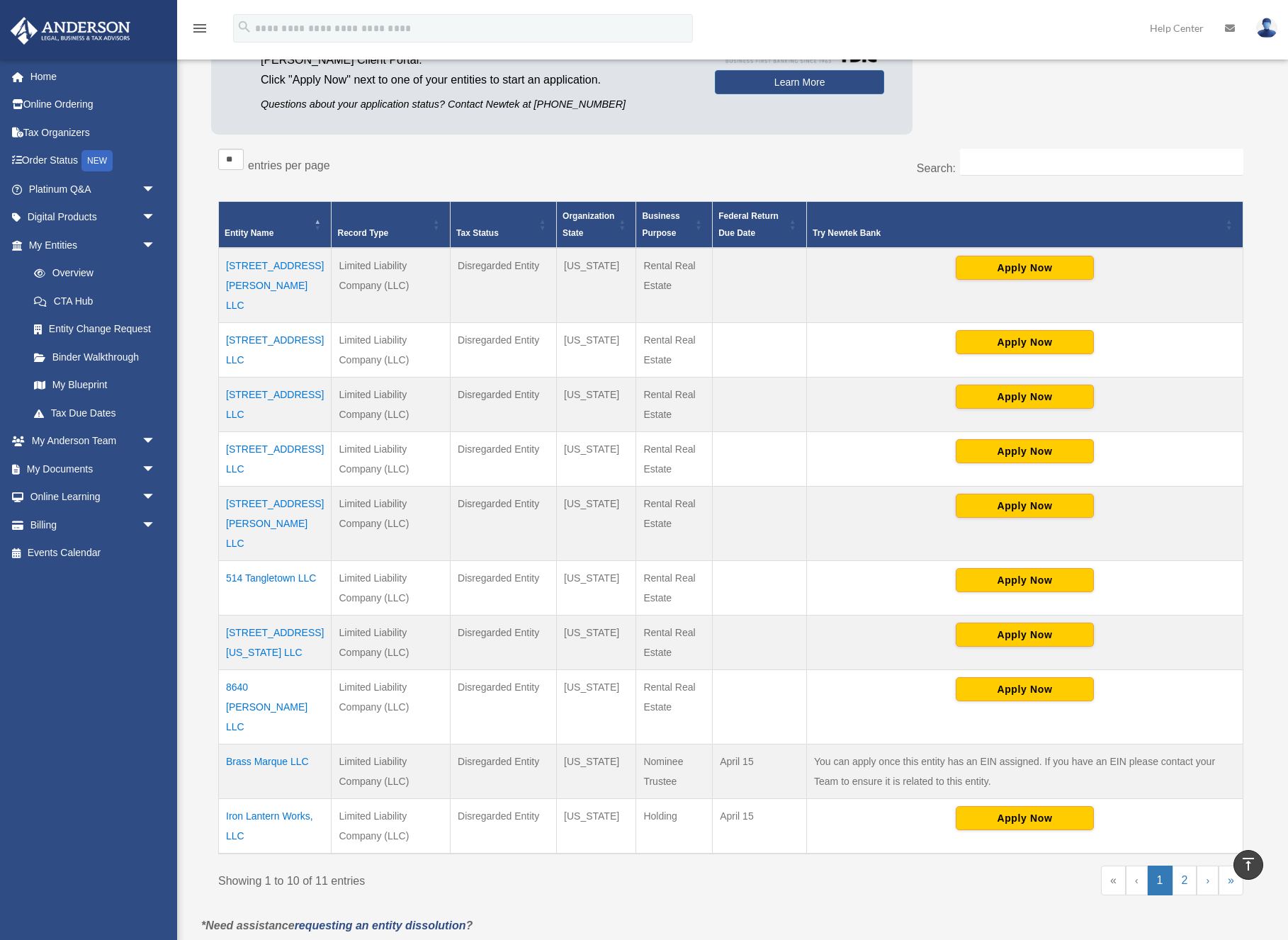
scroll to position [175, 0]
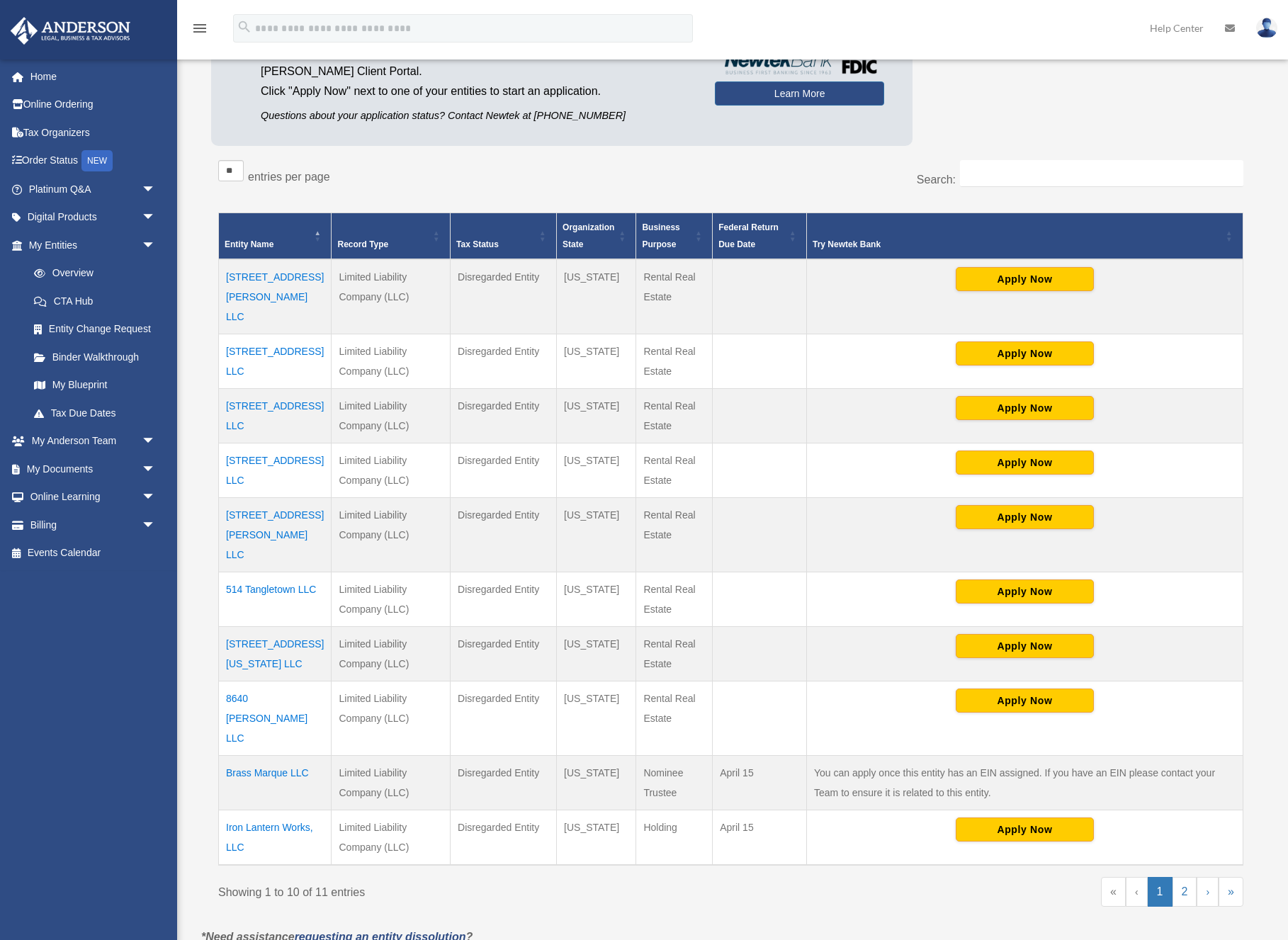
click at [270, 498] on td "[STREET_ADDRESS][PERSON_NAME] LLC" at bounding box center [275, 534] width 112 height 74
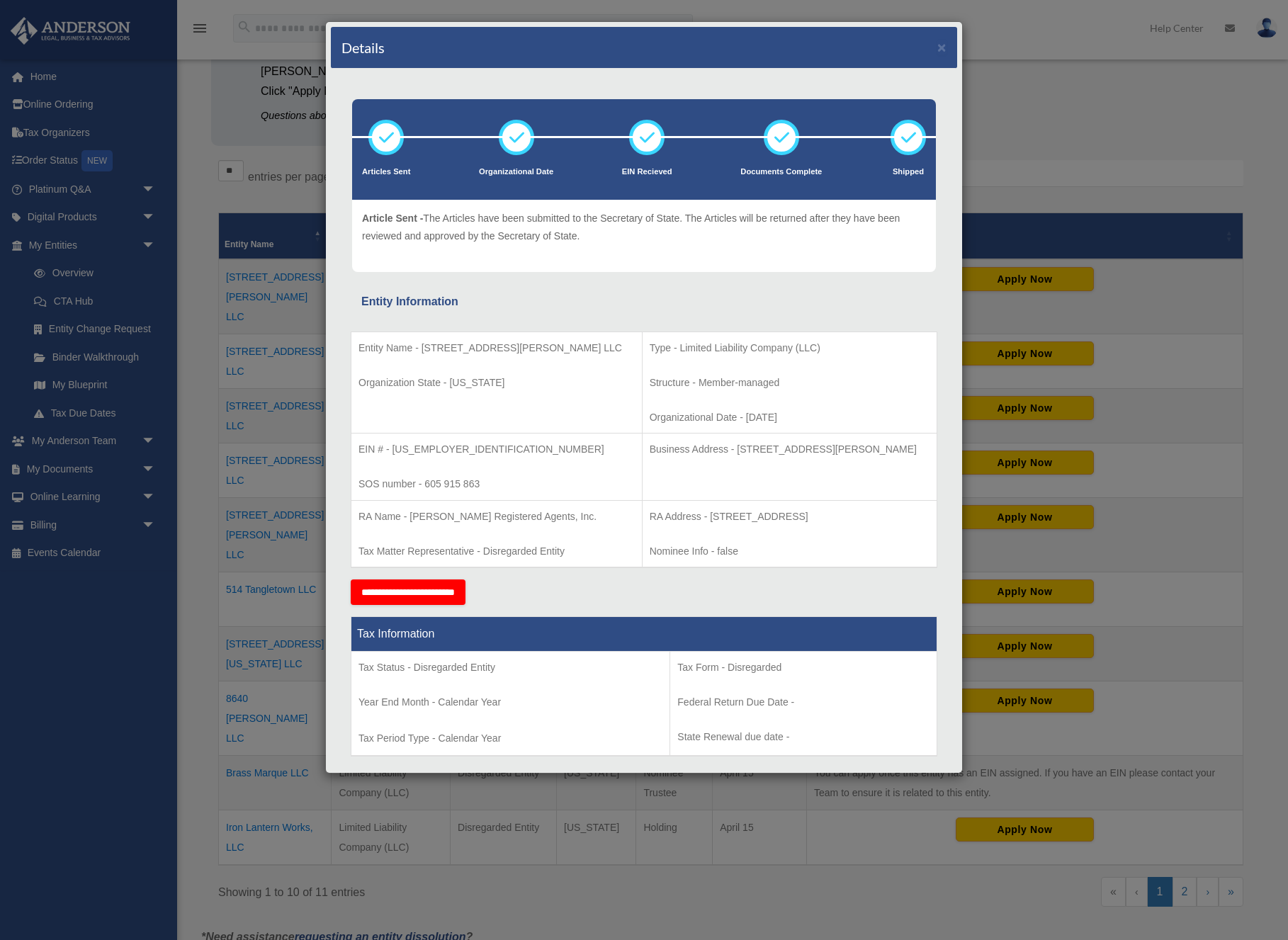
scroll to position [0, 0]
click at [943, 49] on button "×" at bounding box center [942, 47] width 10 height 15
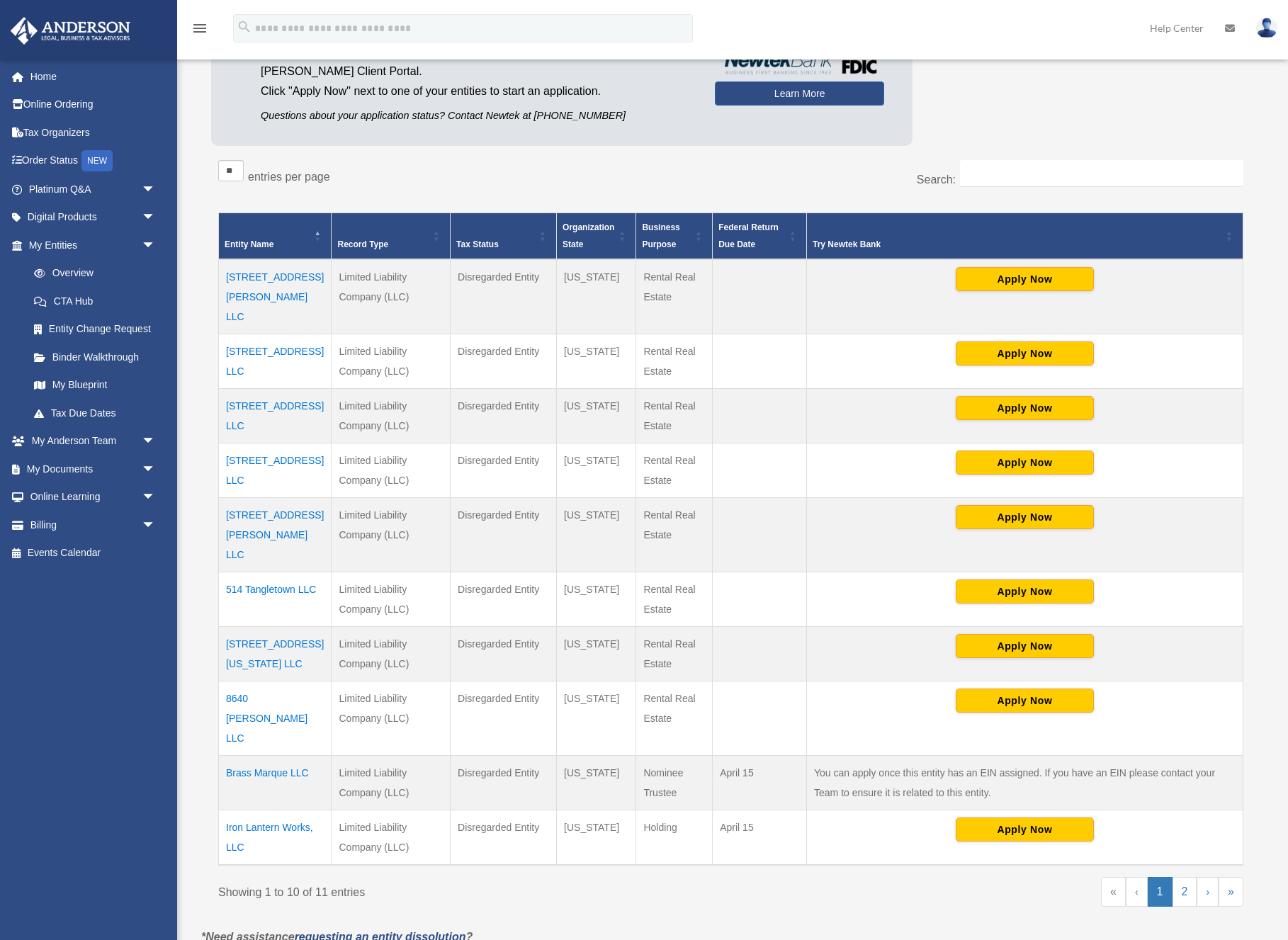
click at [250, 809] on td "Iron Lantern Works, LLC" at bounding box center [275, 836] width 112 height 55
